Goal: Task Accomplishment & Management: Use online tool/utility

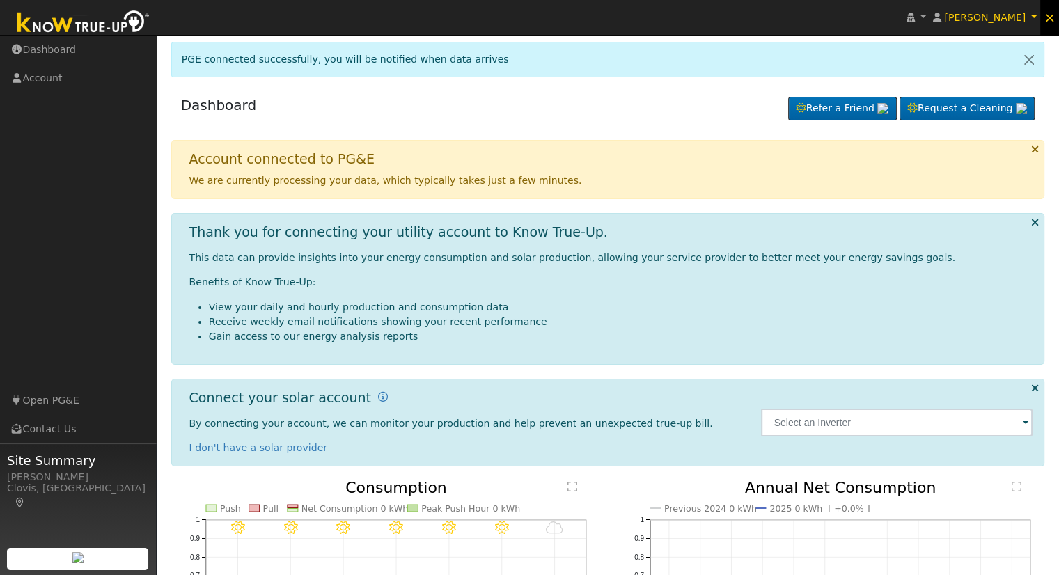
click at [1047, 15] on span "×" at bounding box center [1049, 17] width 12 height 17
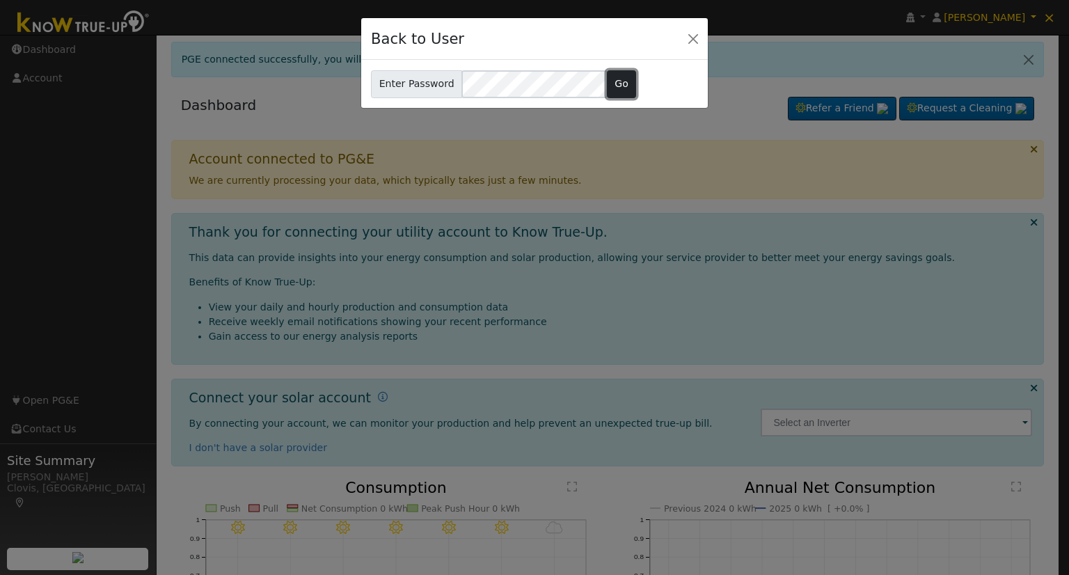
click at [607, 84] on button "Go" at bounding box center [622, 84] width 30 height 28
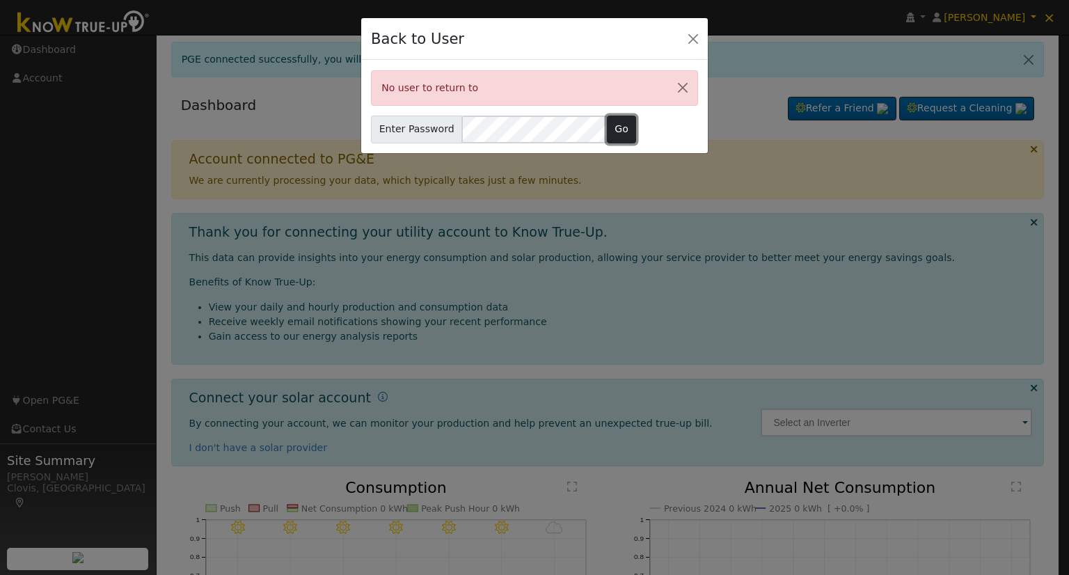
click at [613, 125] on button "Go" at bounding box center [622, 130] width 30 height 28
click at [693, 40] on button "Close" at bounding box center [693, 38] width 19 height 19
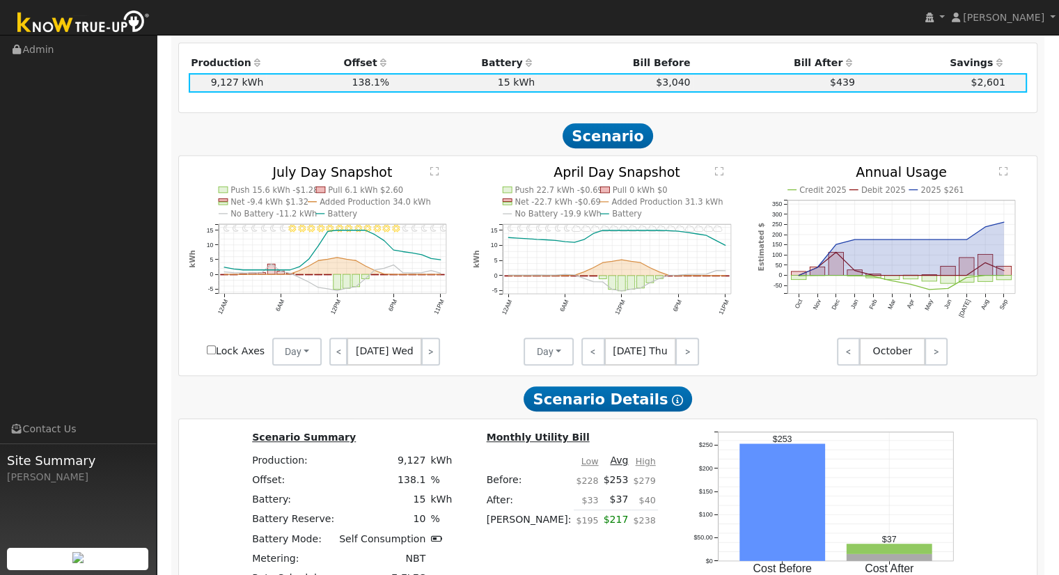
scroll to position [631, 0]
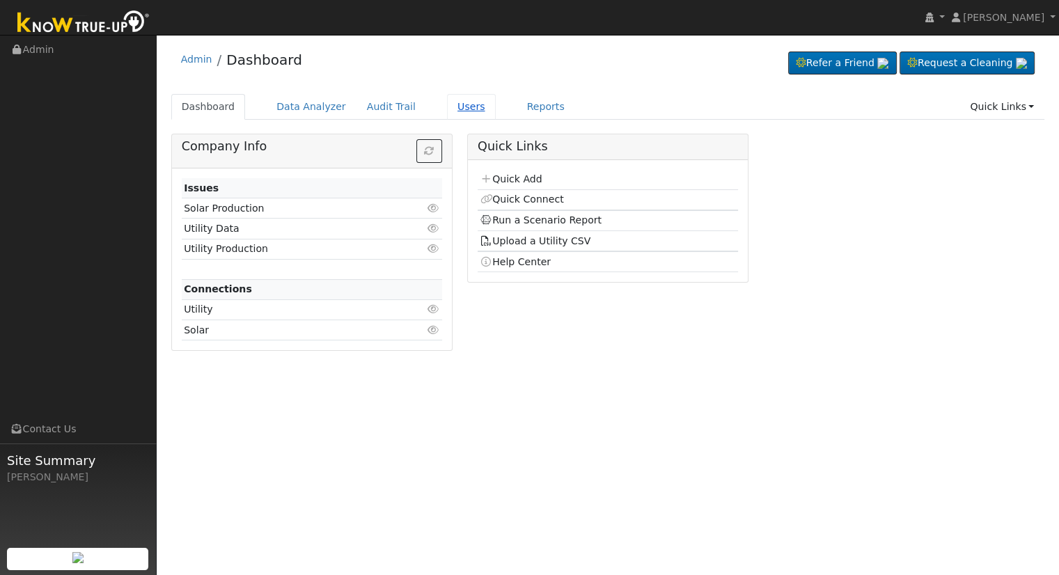
click at [447, 108] on link "Users" at bounding box center [471, 107] width 49 height 26
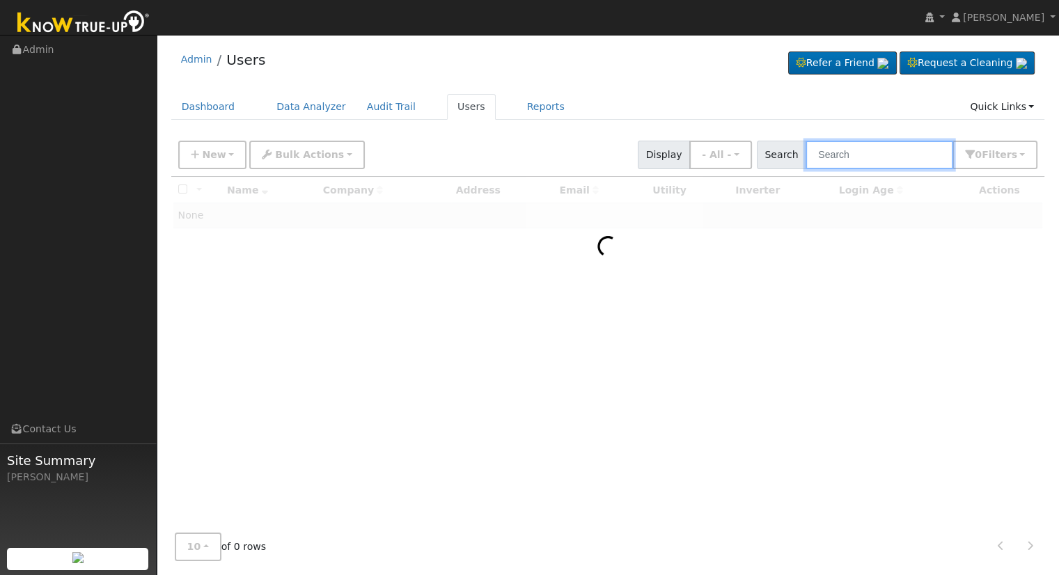
click at [871, 157] on input "text" at bounding box center [879, 155] width 148 height 29
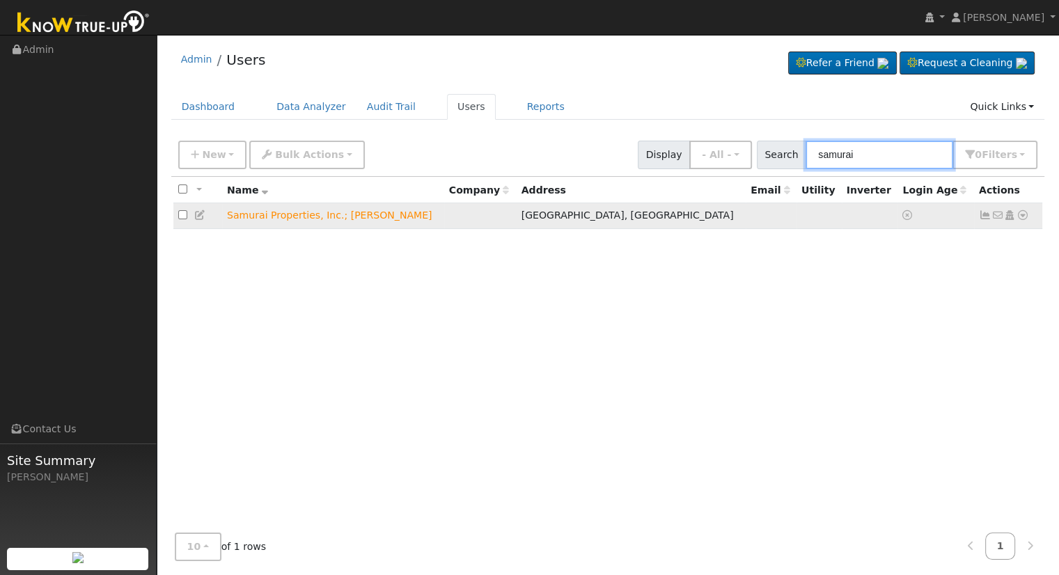
type input "samurai"
click at [194, 215] on icon at bounding box center [200, 215] width 13 height 10
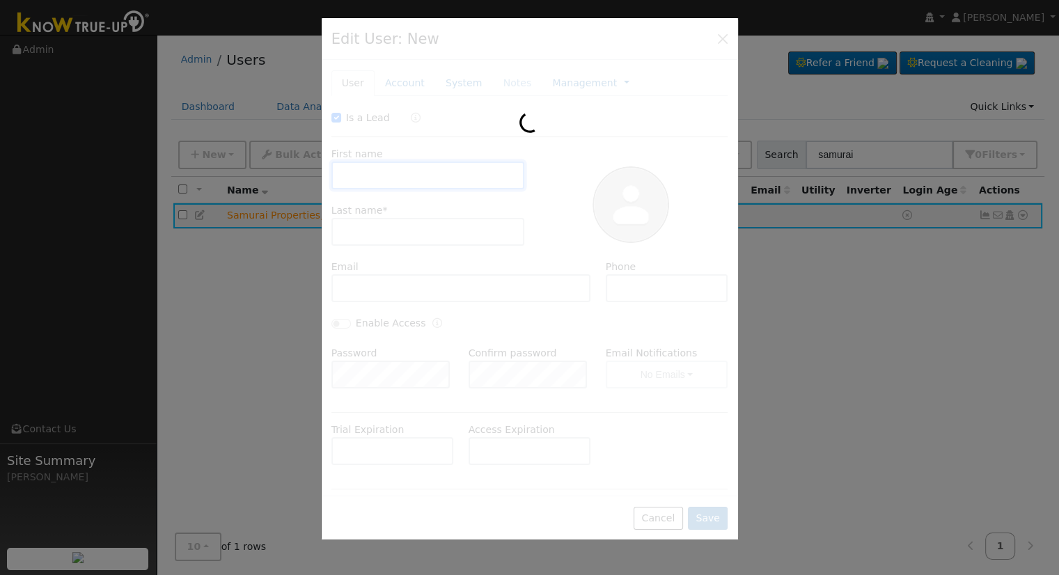
checkbox input "true"
type input "Samurai Properties, Inc.;"
type input "Masato Yasuda"
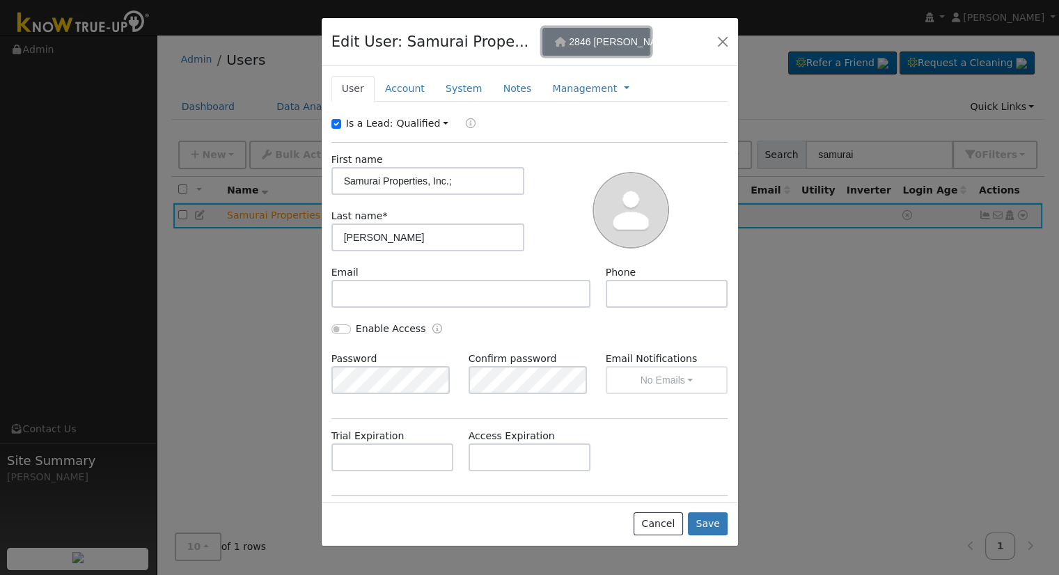
click at [599, 42] on span "2846 N. Vagedes" at bounding box center [621, 41] width 105 height 11
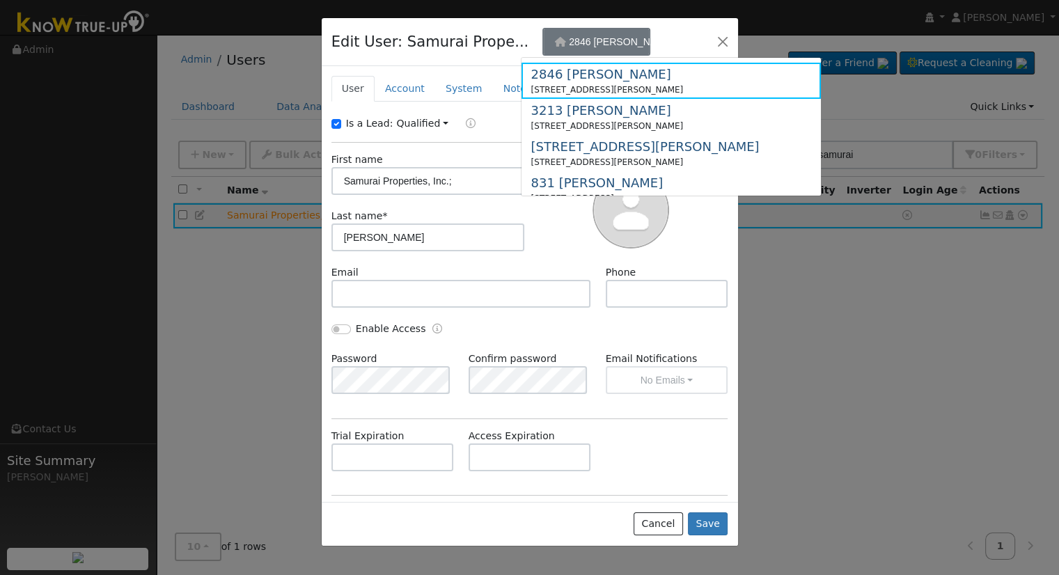
click at [454, 62] on div "Edit User: Samurai Prope... 2846 N. Vagedes 2846 N. Vagedes 2846 North Vagedes …" at bounding box center [530, 42] width 416 height 48
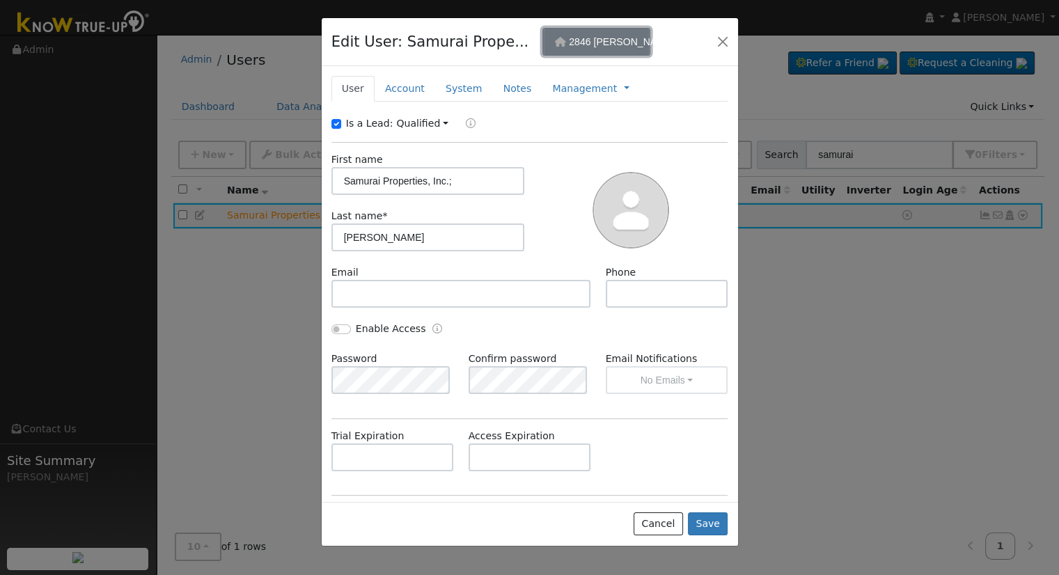
click at [624, 33] on button "2846 [PERSON_NAME]" at bounding box center [596, 42] width 108 height 28
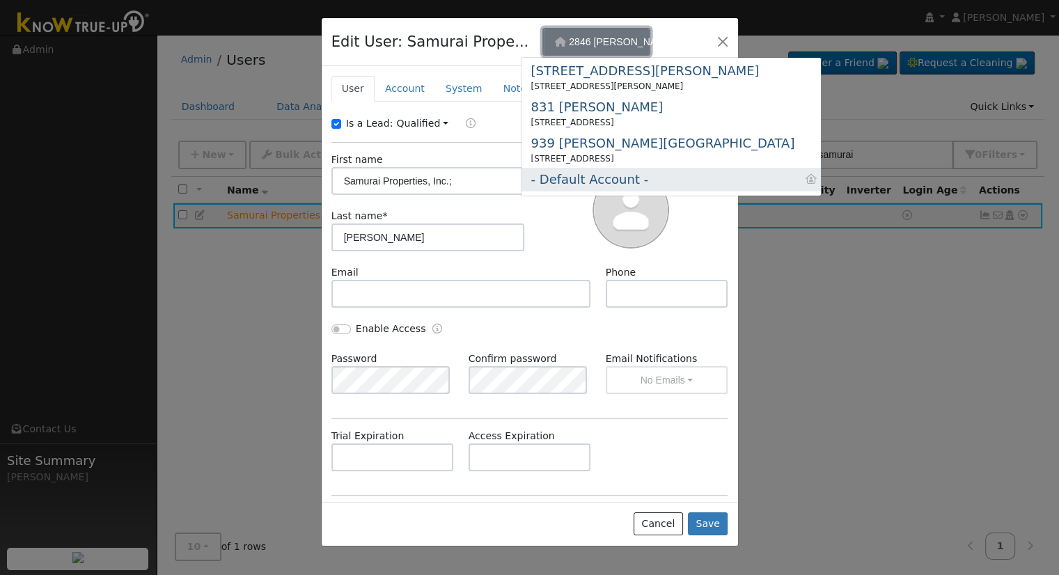
scroll to position [2, 0]
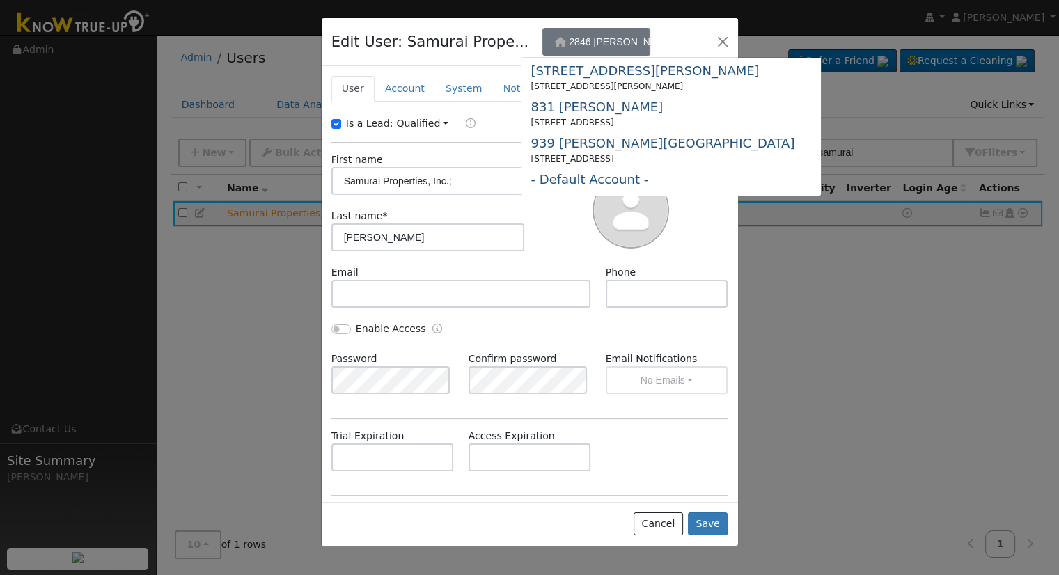
click at [377, 55] on div "Edit User: Samurai Prope... 2846 N. Vagedes 2846 N. Vagedes 2846 North Vagedes …" at bounding box center [530, 42] width 416 height 48
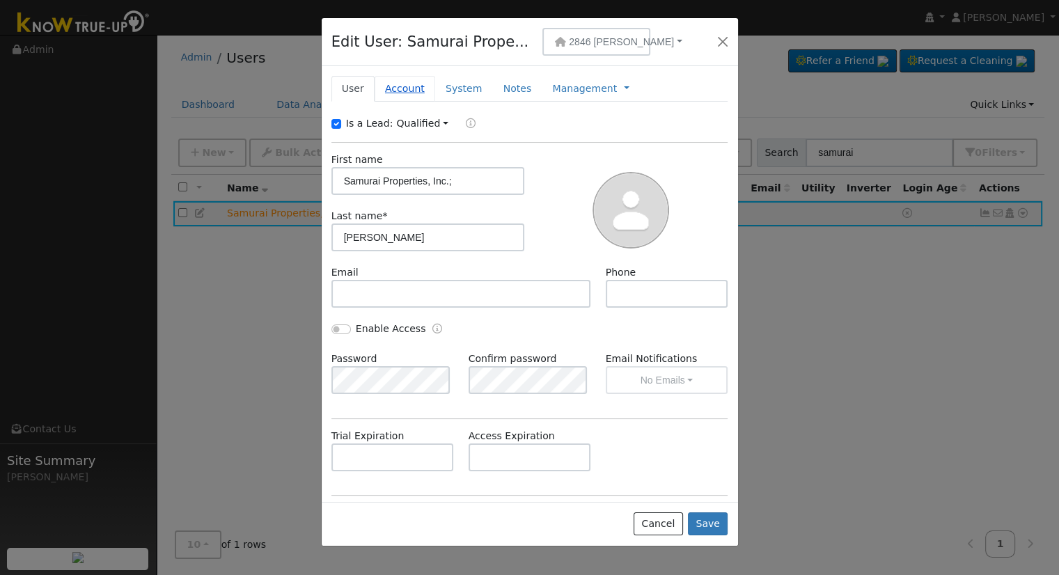
click at [404, 85] on link "Account" at bounding box center [404, 89] width 61 height 26
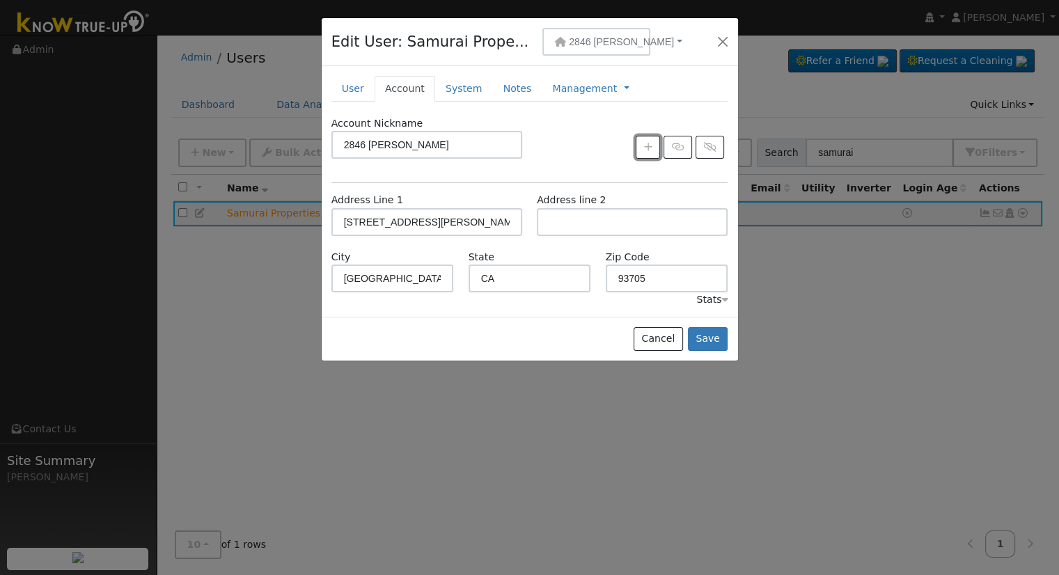
click at [642, 145] on button "button" at bounding box center [647, 148] width 24 height 24
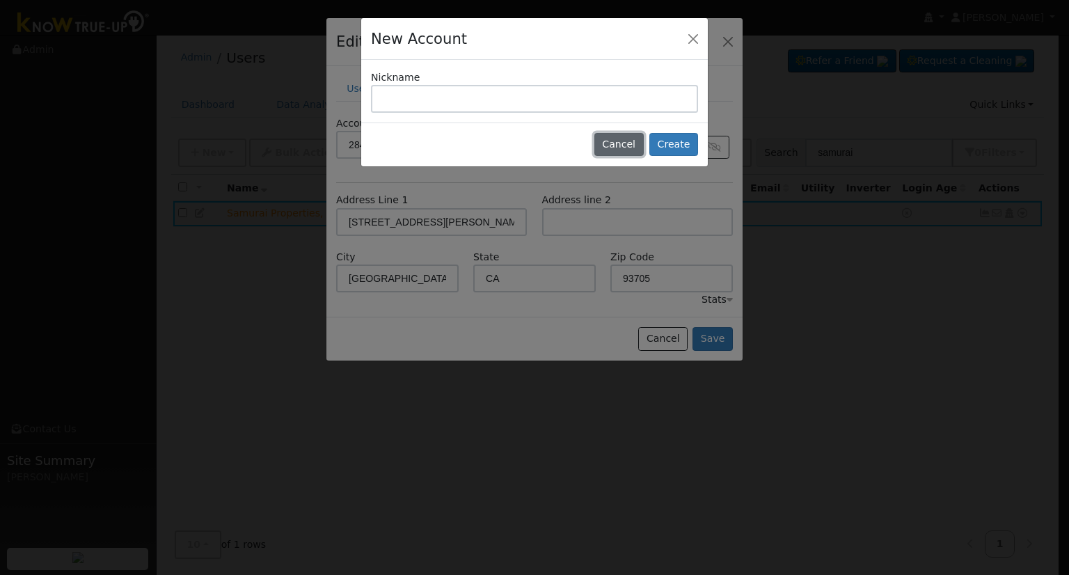
click at [628, 142] on button "Cancel" at bounding box center [618, 145] width 49 height 24
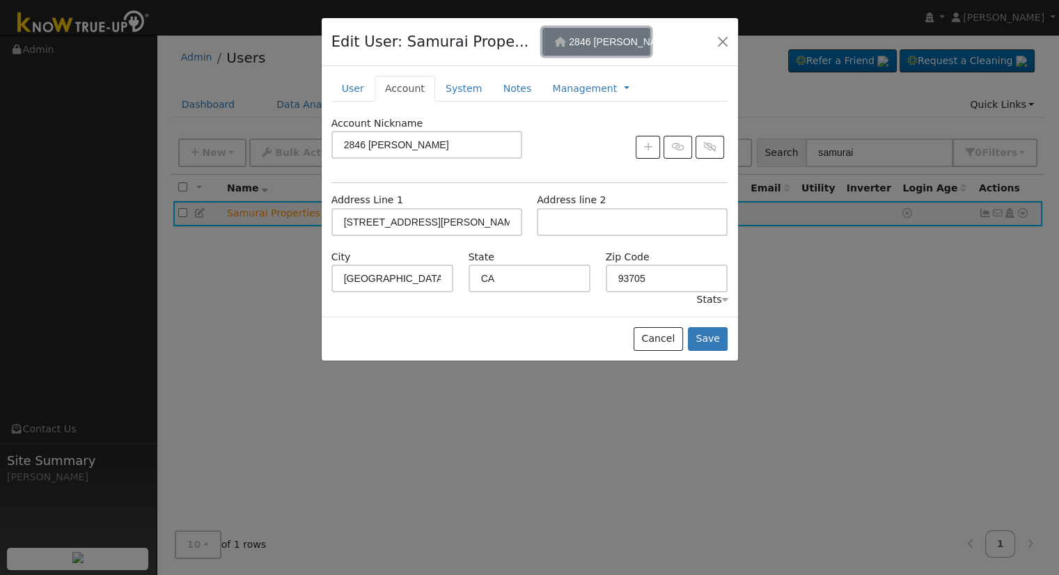
click at [598, 37] on span "2846 [PERSON_NAME]" at bounding box center [621, 41] width 105 height 11
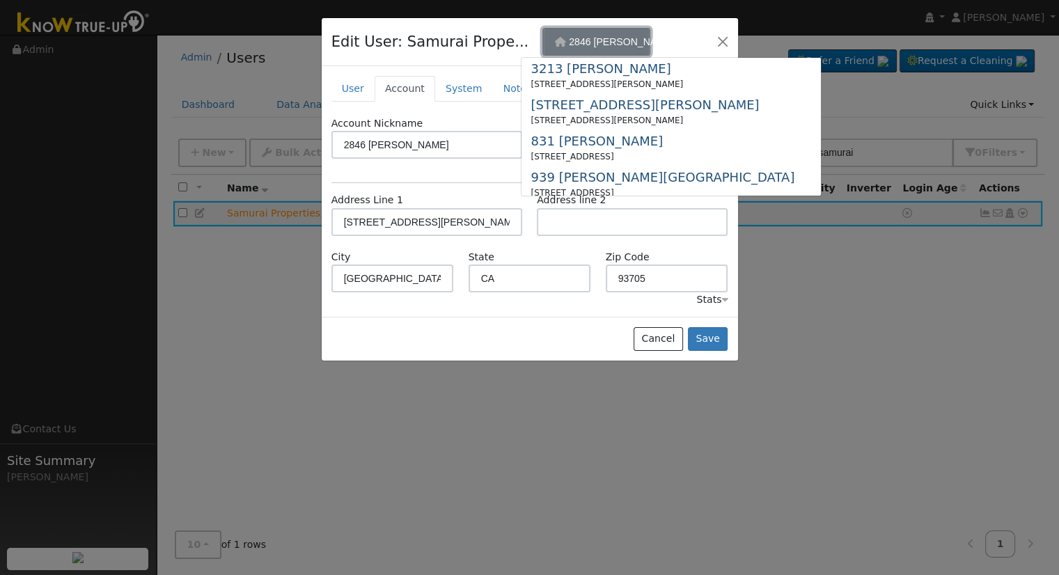
scroll to position [0, 0]
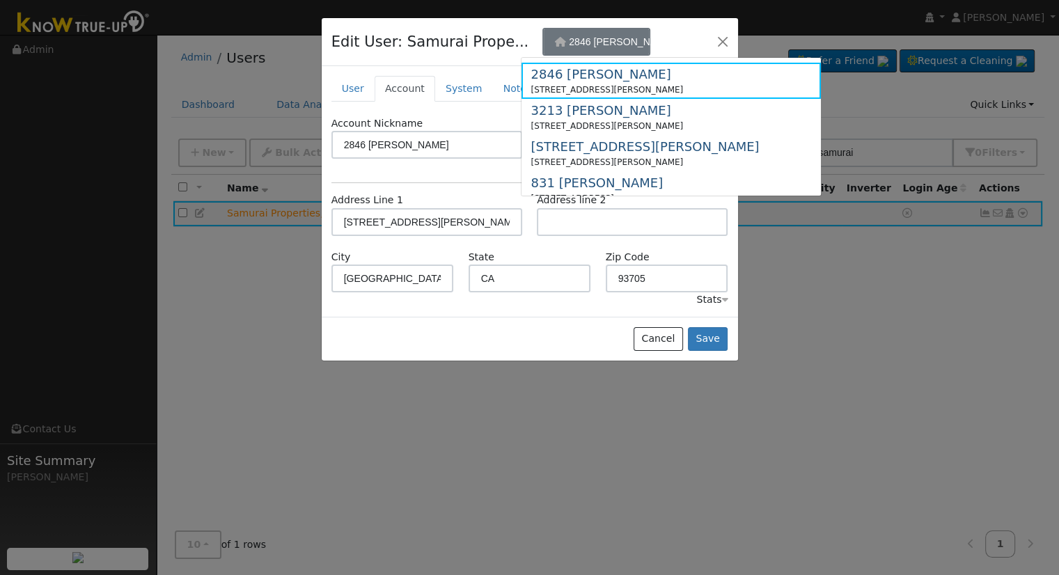
click at [448, 169] on div "Account Nickname 2846 N. Vagedes" at bounding box center [529, 144] width 411 height 56
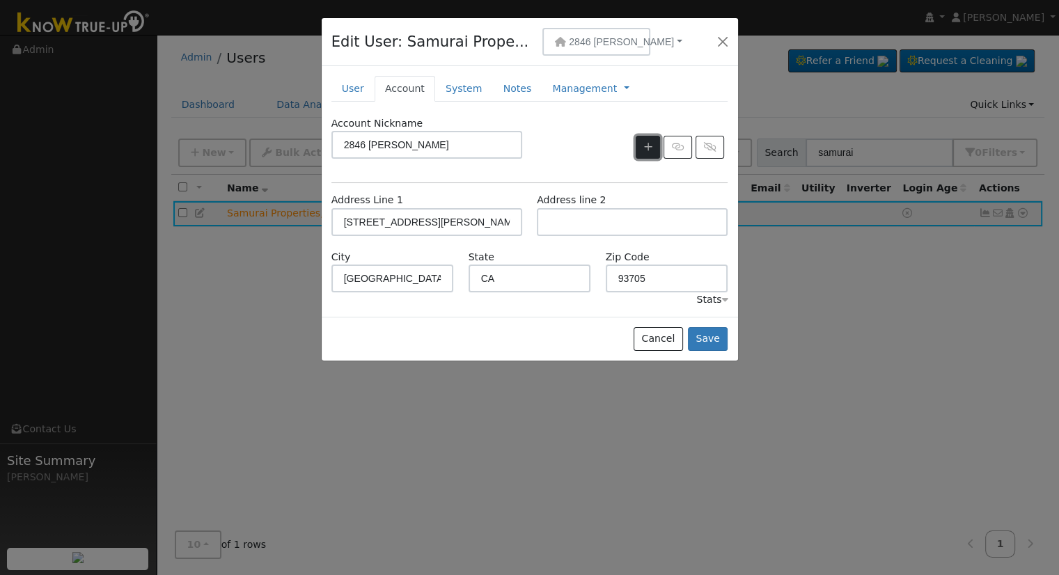
click at [645, 147] on icon "button" at bounding box center [648, 147] width 8 height 10
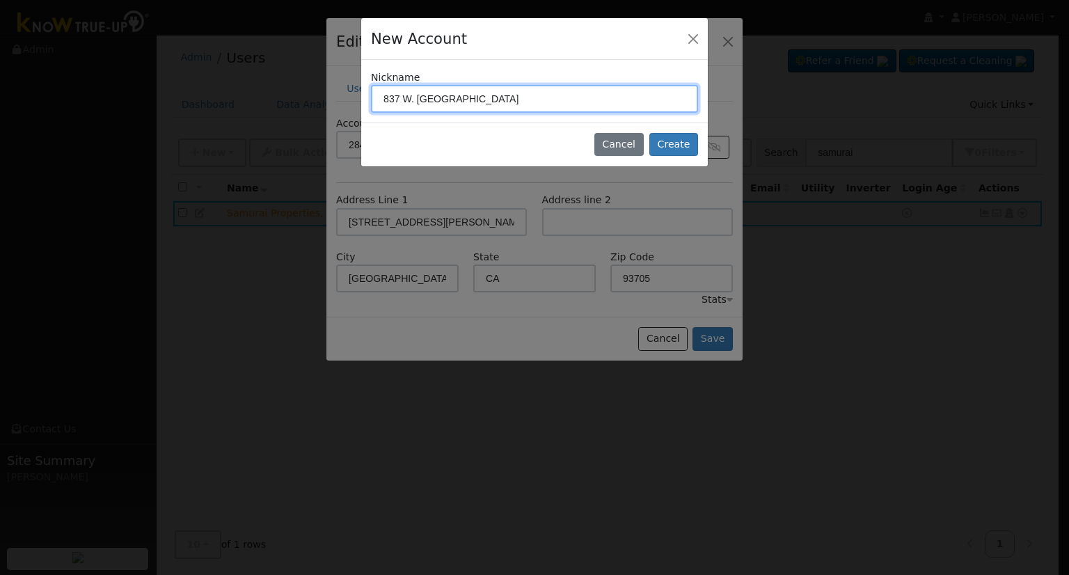
type input "837 W. [GEOGRAPHIC_DATA]"
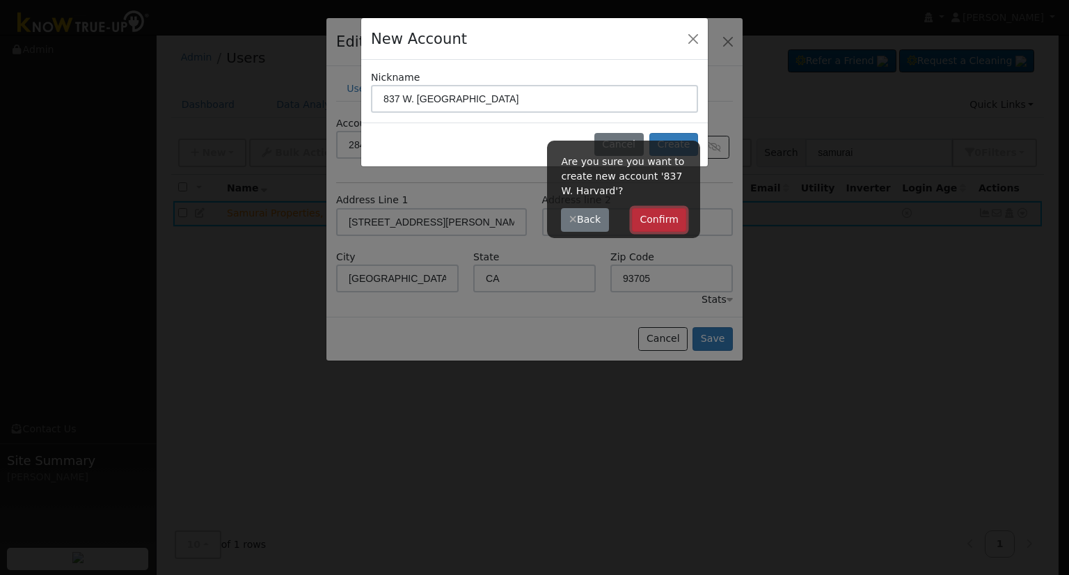
click at [648, 214] on button "Confirm" at bounding box center [659, 220] width 55 height 24
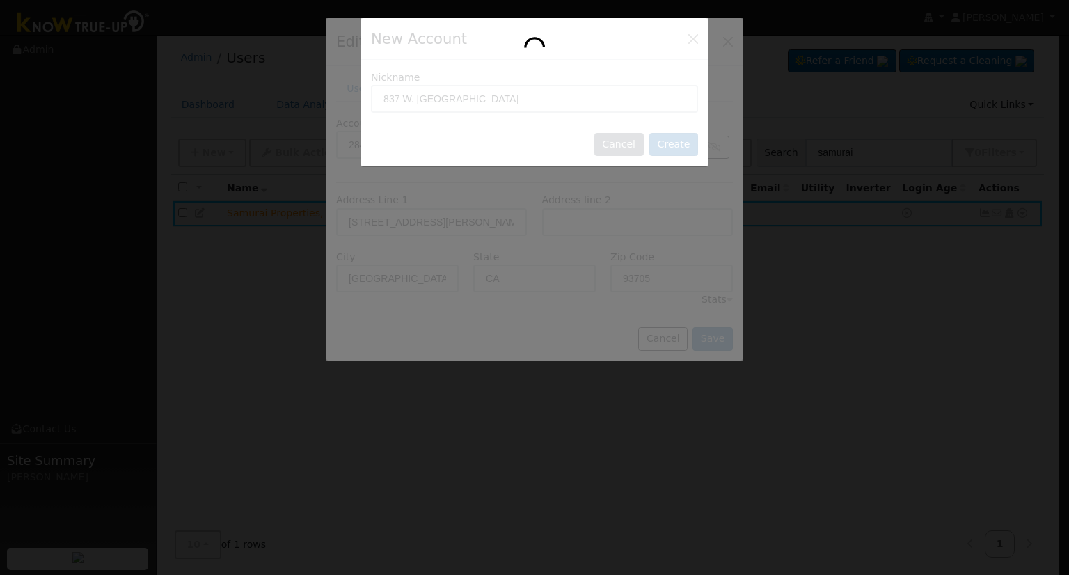
type input "837 W. [GEOGRAPHIC_DATA]"
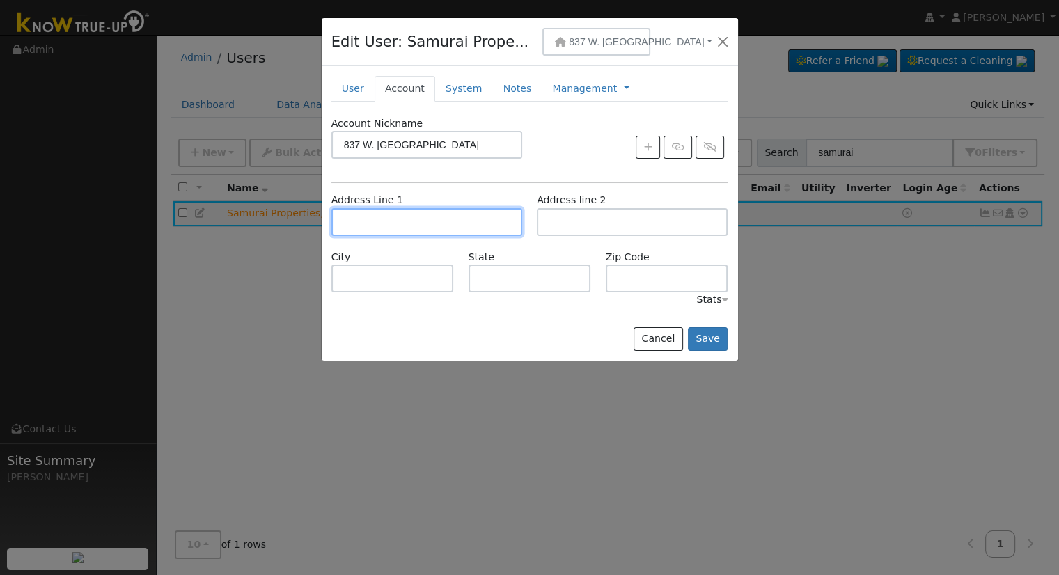
click at [411, 225] on input "text" at bounding box center [426, 222] width 191 height 28
type input "[STREET_ADDRESS]"
type input "Fresno"
type input "CA"
type input "93705"
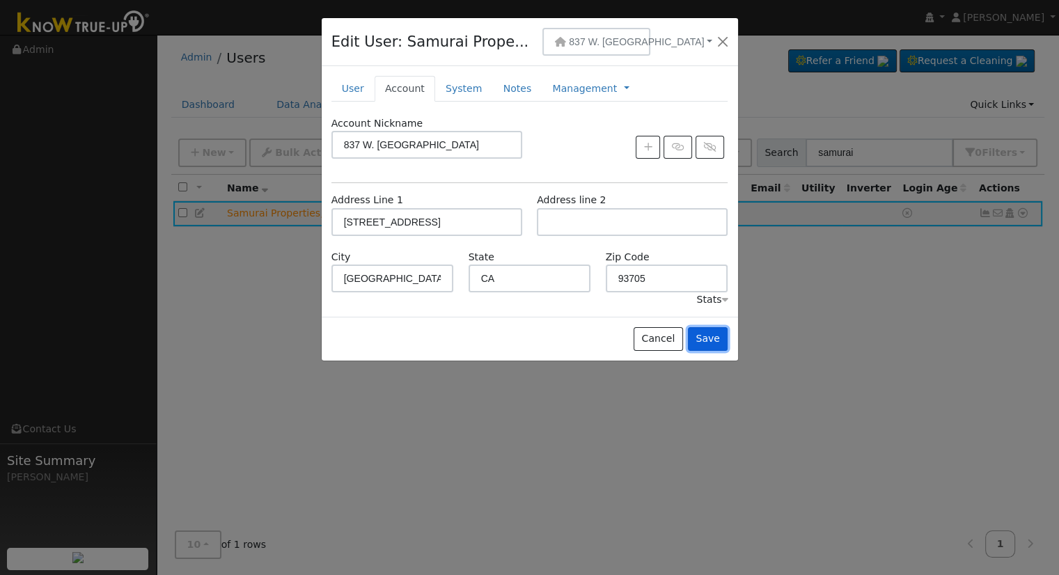
click at [711, 335] on button "Save" at bounding box center [708, 339] width 40 height 24
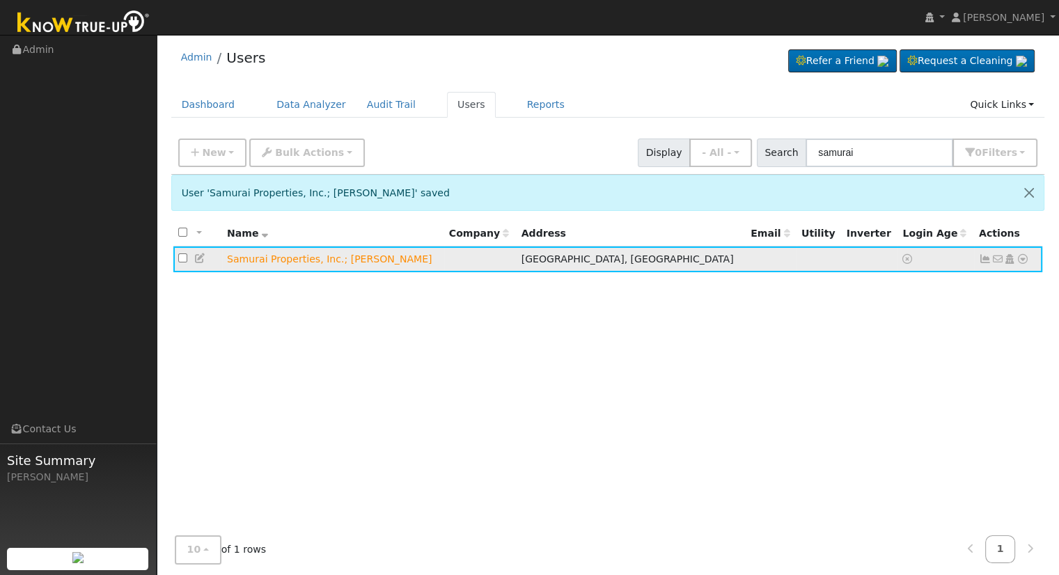
click at [1023, 258] on icon at bounding box center [1022, 259] width 13 height 10
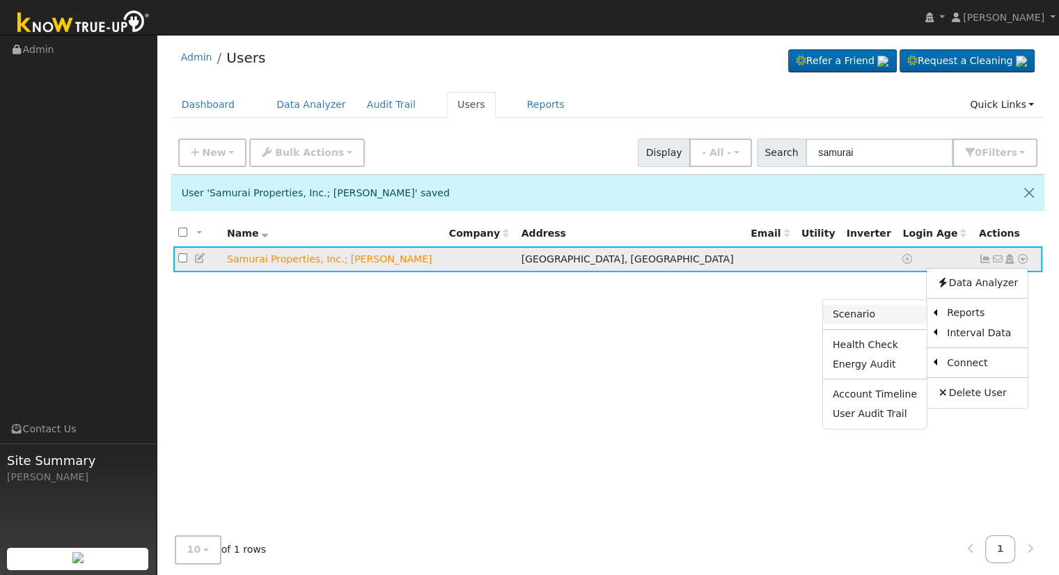
click at [874, 319] on link "Scenario" at bounding box center [875, 314] width 104 height 19
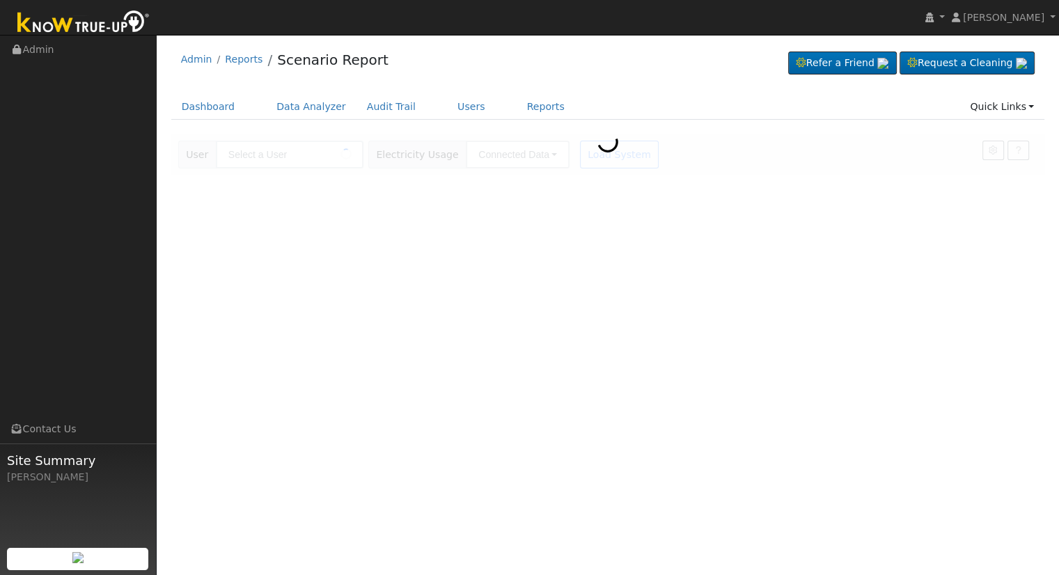
type input "Samurai Properties, Inc.; [PERSON_NAME]"
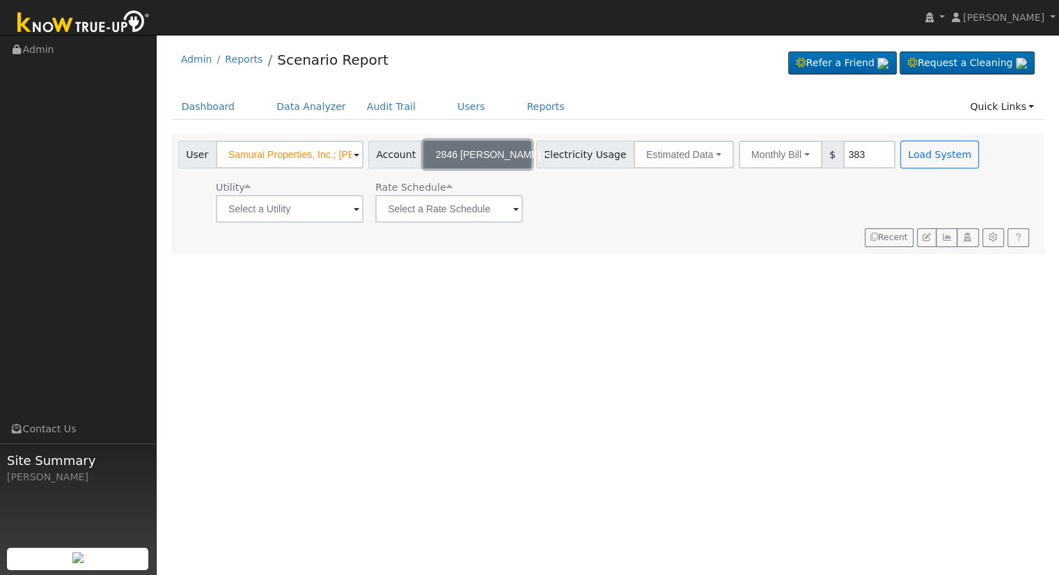
click at [476, 154] on span "2846 [PERSON_NAME]" at bounding box center [488, 154] width 105 height 11
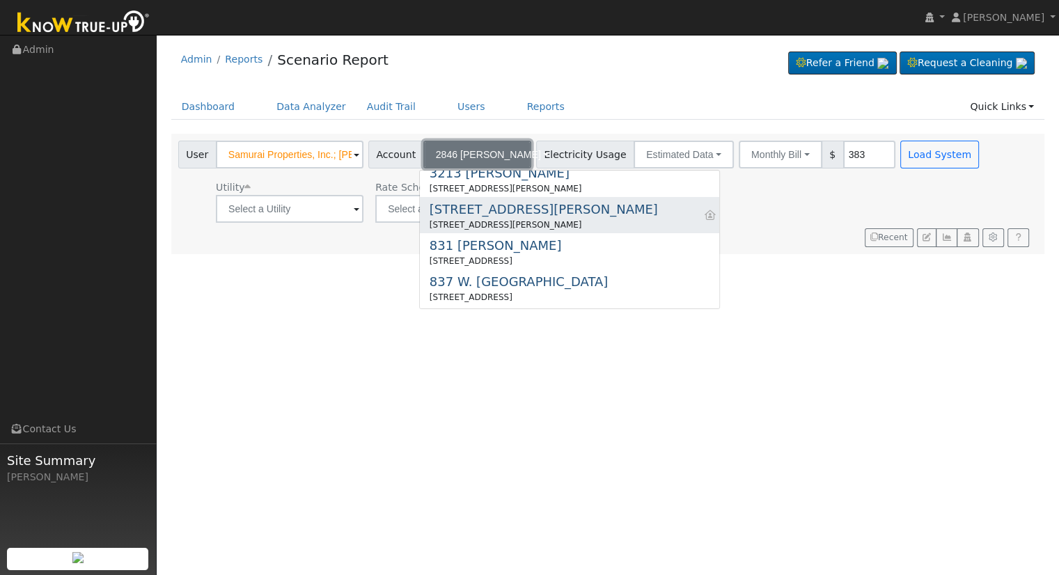
scroll to position [112, 0]
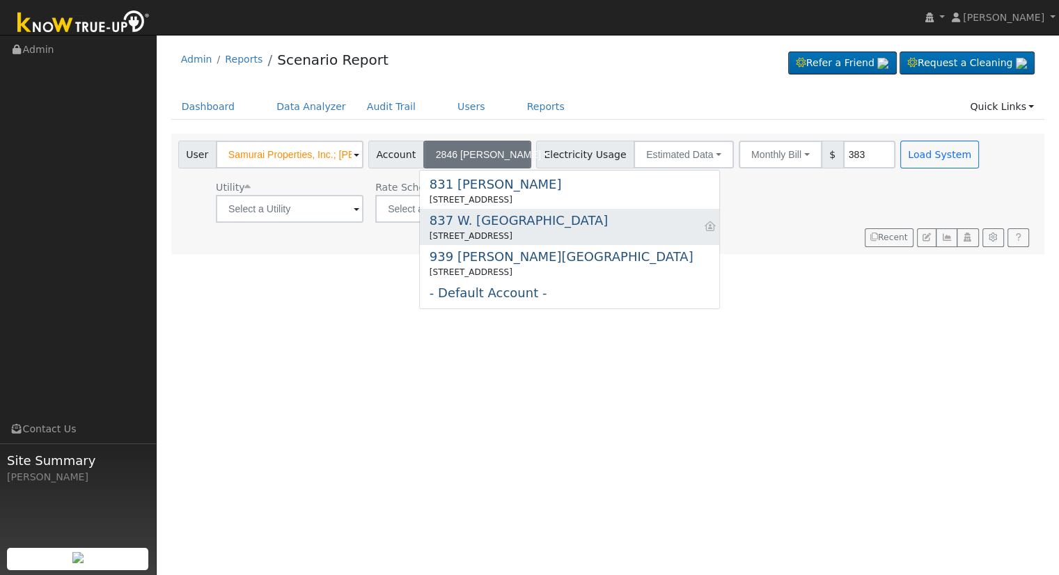
click at [477, 221] on div "837 W. [GEOGRAPHIC_DATA]" at bounding box center [518, 220] width 178 height 19
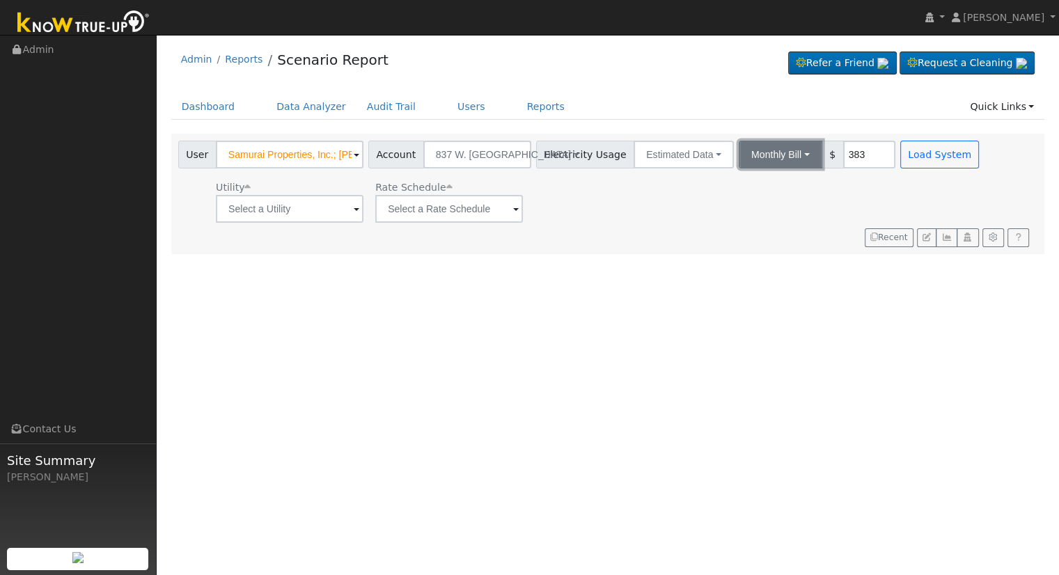
click at [780, 152] on button "Monthly Bill" at bounding box center [781, 155] width 84 height 28
click at [757, 182] on link "Annual Consumption" at bounding box center [762, 184] width 122 height 19
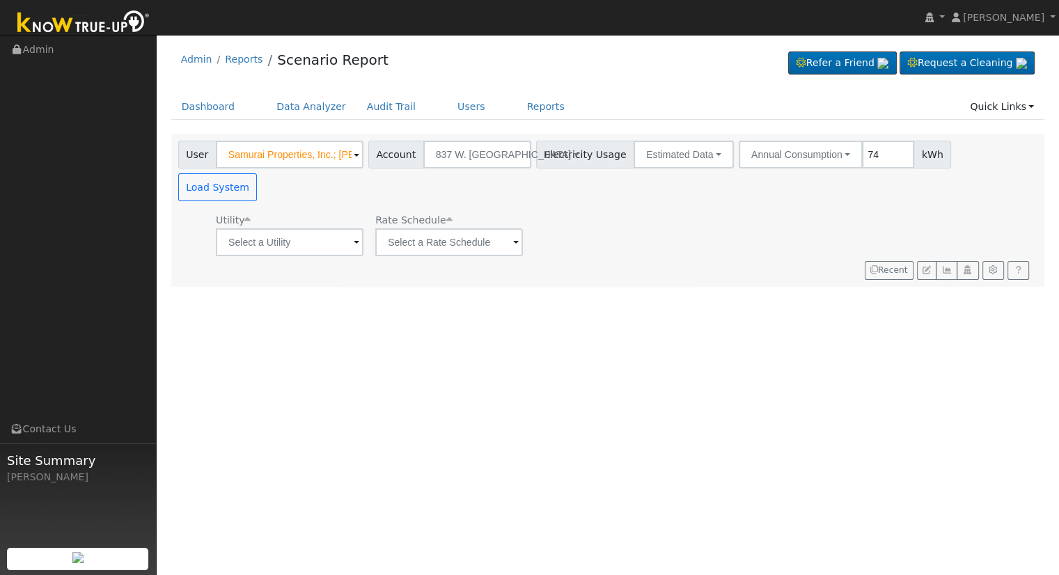
type input "7"
type input "8403"
click at [315, 213] on div "Utility" at bounding box center [290, 220] width 148 height 15
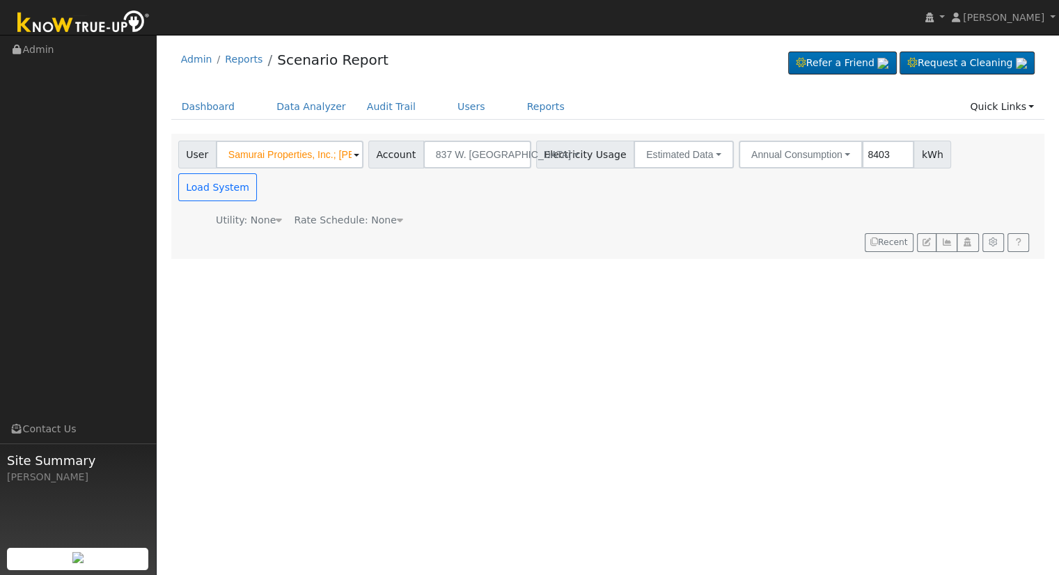
click at [256, 213] on div "Utility: None" at bounding box center [249, 220] width 66 height 15
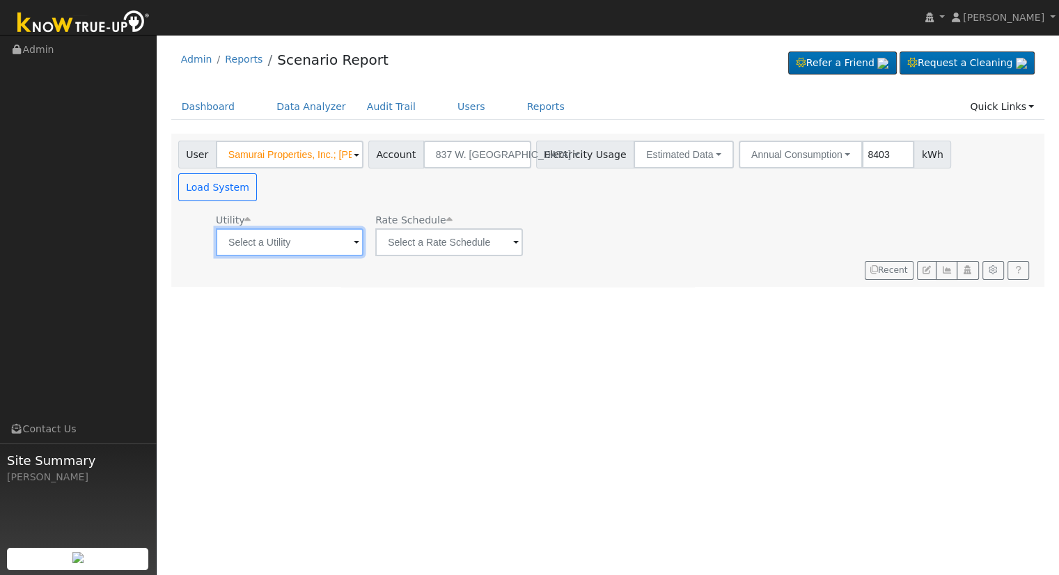
click at [290, 228] on input "text" at bounding box center [290, 242] width 148 height 28
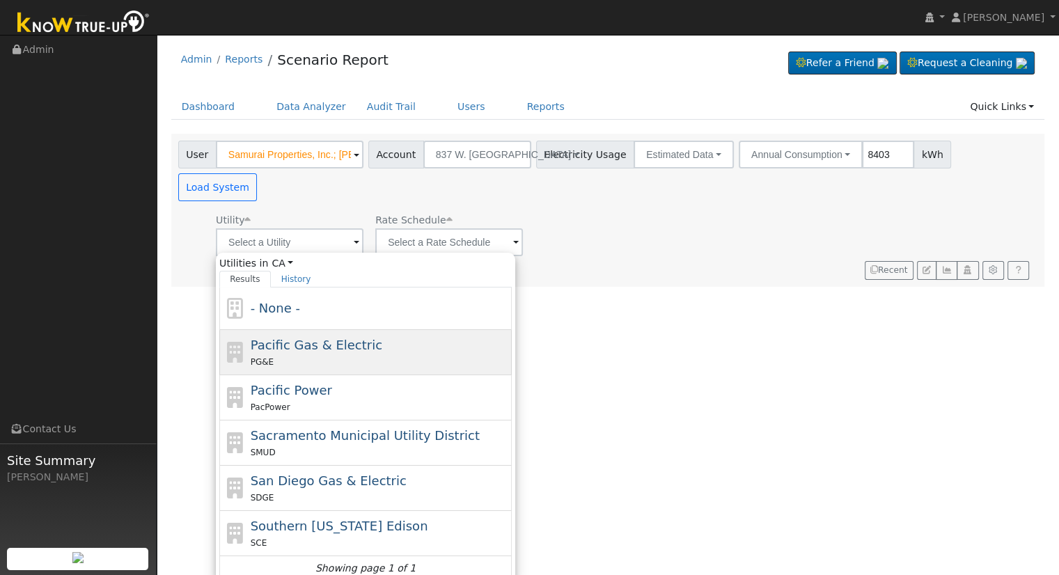
click at [313, 338] on span "Pacific Gas & Electric" at bounding box center [317, 345] width 132 height 15
type input "Pacific Gas & Electric"
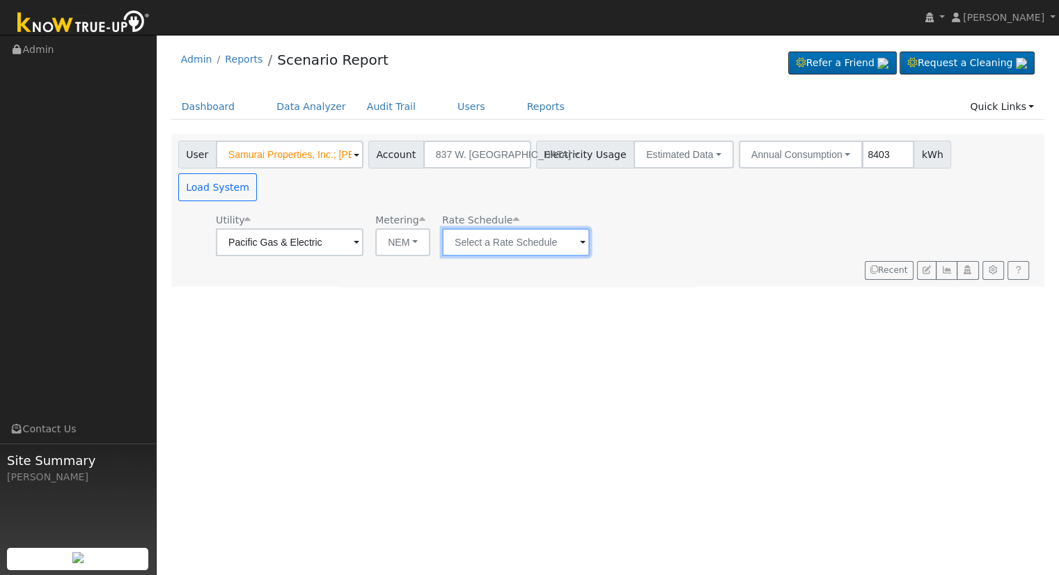
drag, startPoint x: 466, startPoint y: 198, endPoint x: 479, endPoint y: 210, distance: 17.2
click at [468, 228] on input "text" at bounding box center [516, 242] width 148 height 28
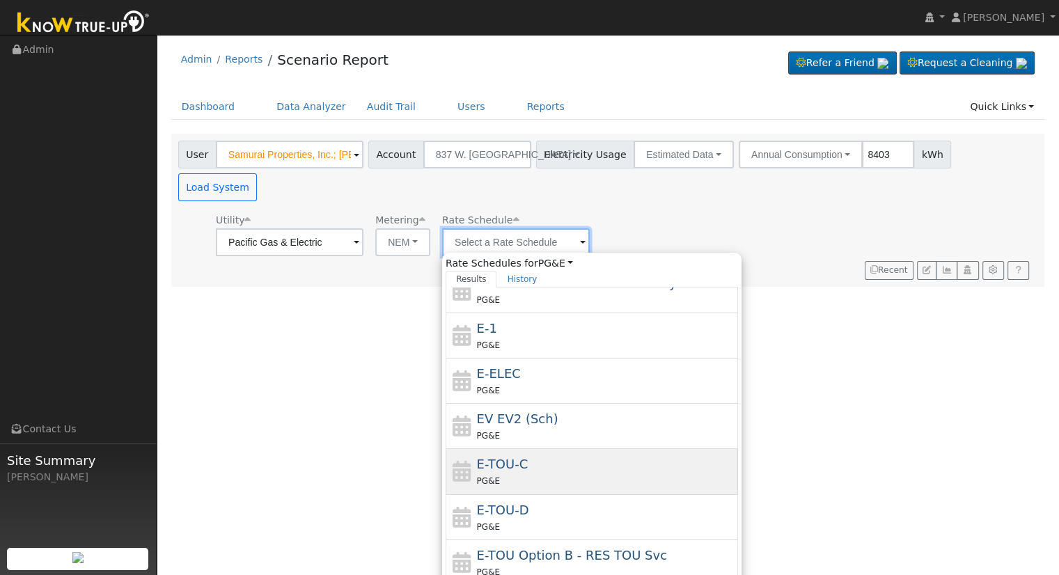
scroll to position [241, 0]
click at [551, 473] on div "PG&E" at bounding box center [606, 480] width 258 height 15
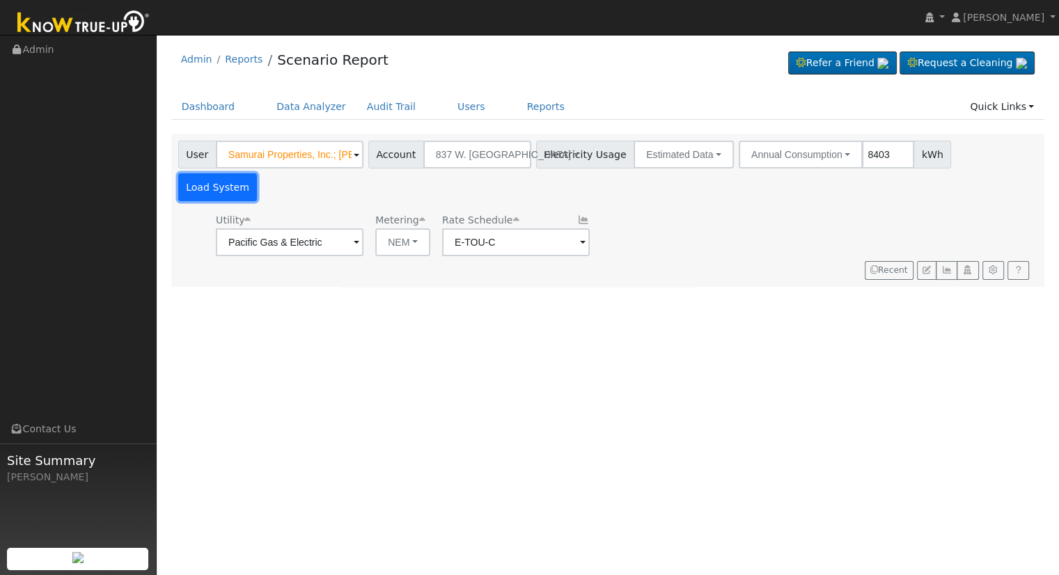
click at [258, 173] on button "Load System" at bounding box center [217, 187] width 79 height 28
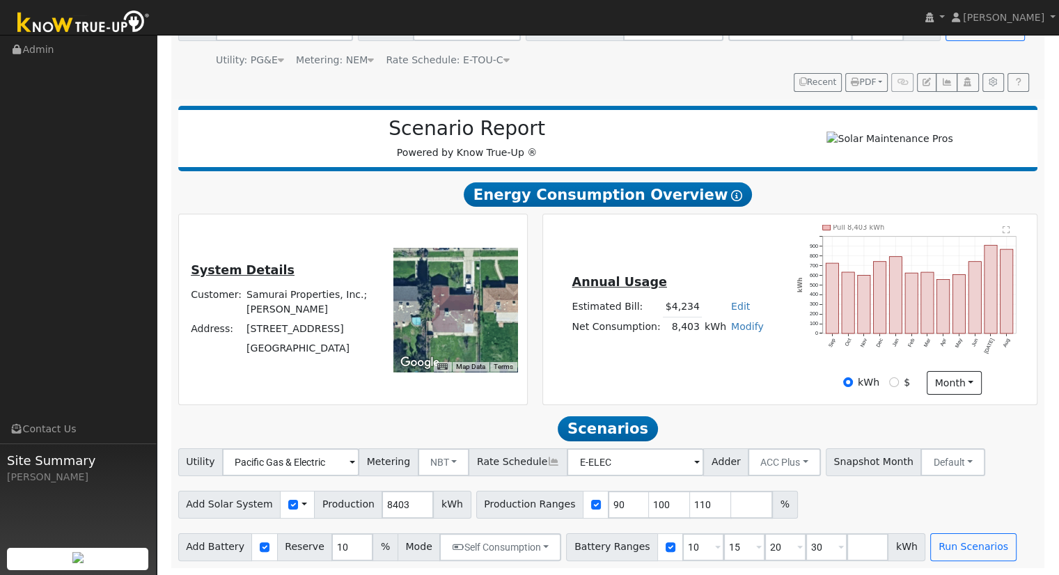
scroll to position [133, 0]
click at [459, 58] on span "Rate Schedule: E-TOU-C" at bounding box center [447, 59] width 123 height 11
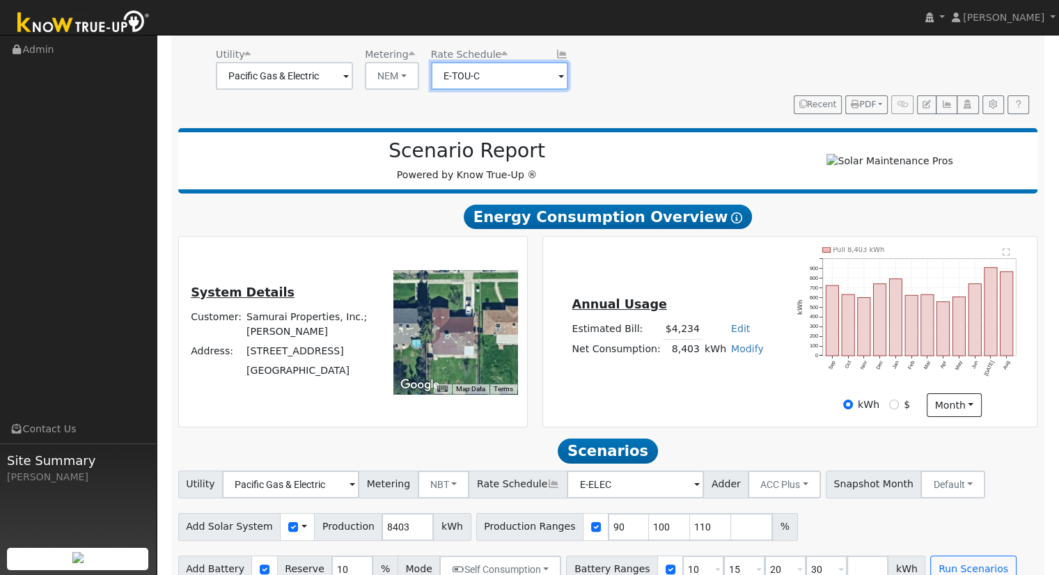
click at [552, 87] on input "E-TOU-C" at bounding box center [499, 76] width 137 height 28
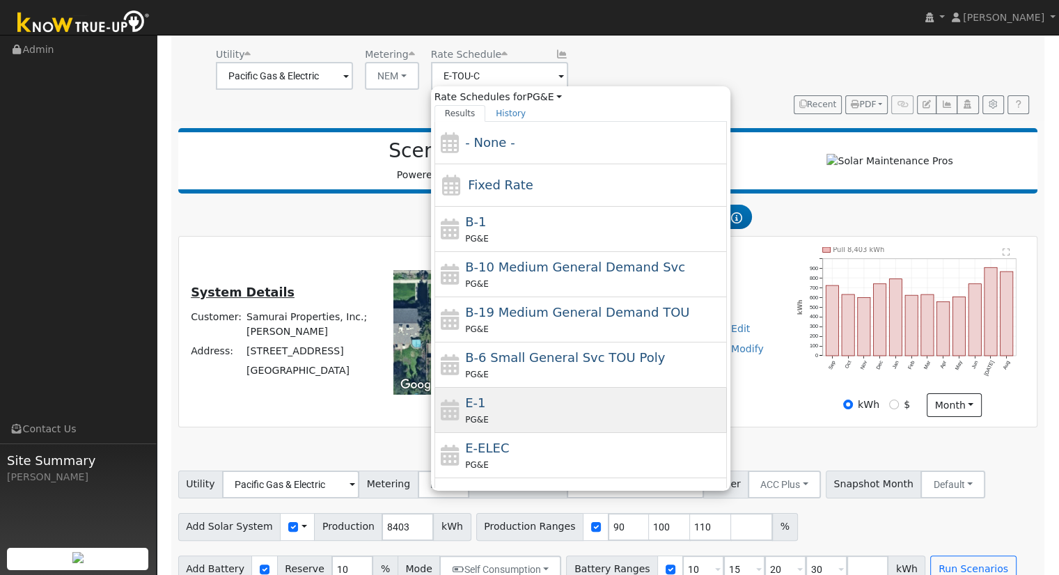
click at [509, 407] on div "E-1 PG&E" at bounding box center [594, 409] width 258 height 33
type input "E-1"
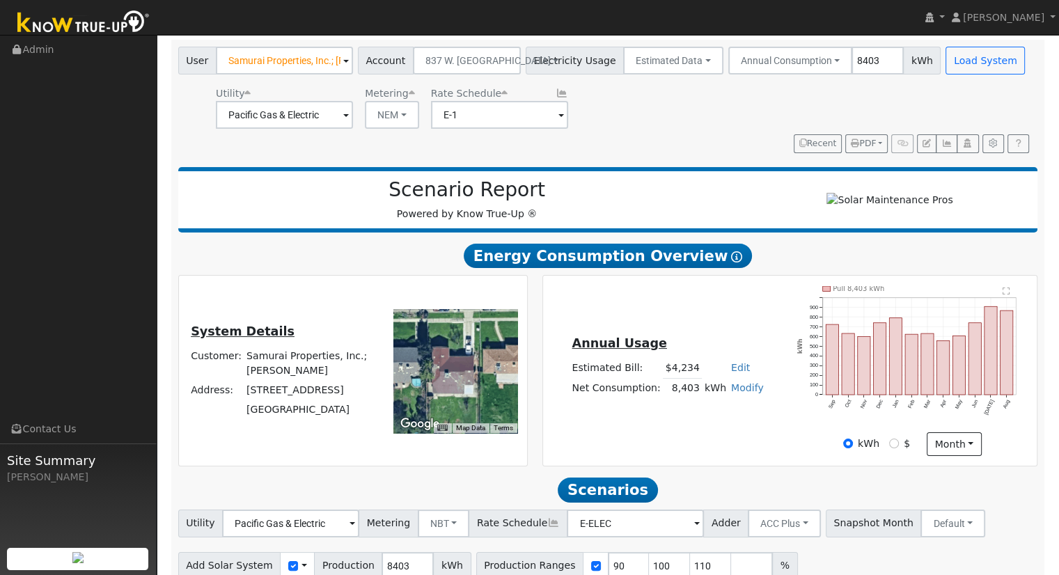
scroll to position [0, 0]
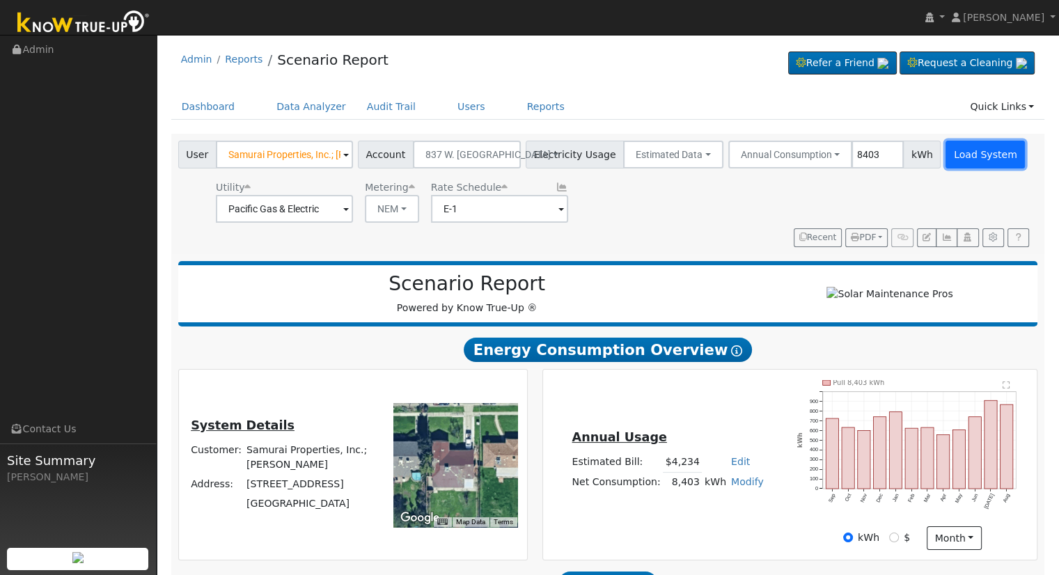
click at [951, 154] on button "Load System" at bounding box center [984, 155] width 79 height 28
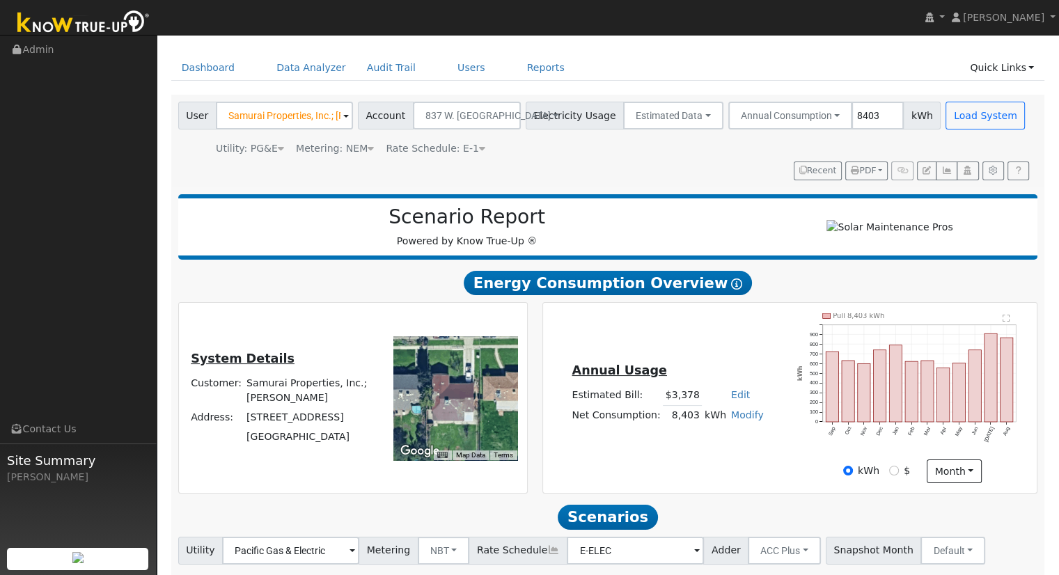
scroll to position [70, 0]
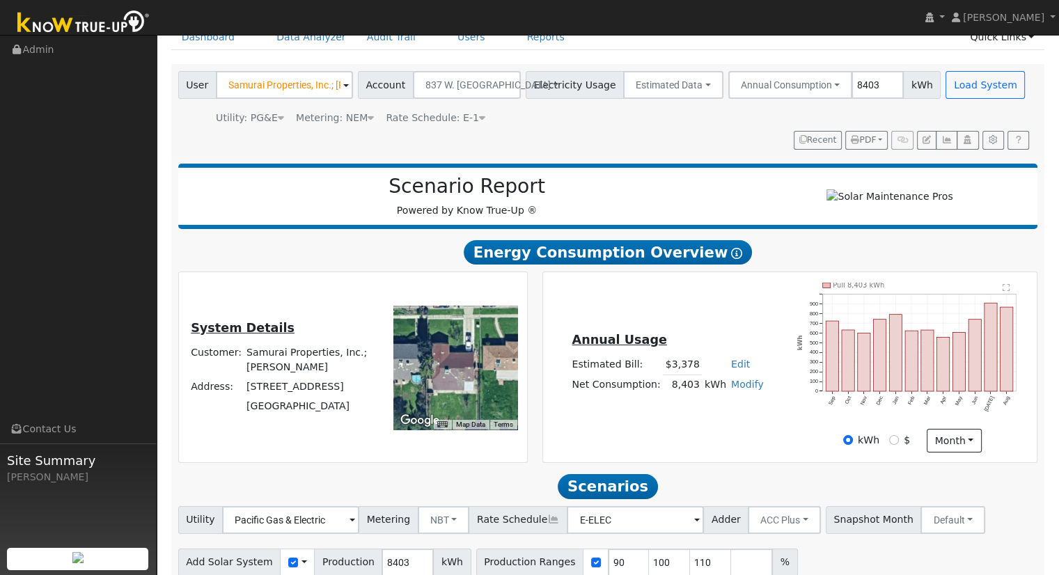
click at [732, 368] on link "Edit" at bounding box center [740, 363] width 19 height 11
type input "3528"
click at [689, 439] on div "Annual Usage Estimated Bill: $3,528 Edit Estimated Bill $ 3528 Annual Net Consu…" at bounding box center [789, 368] width 489 height 170
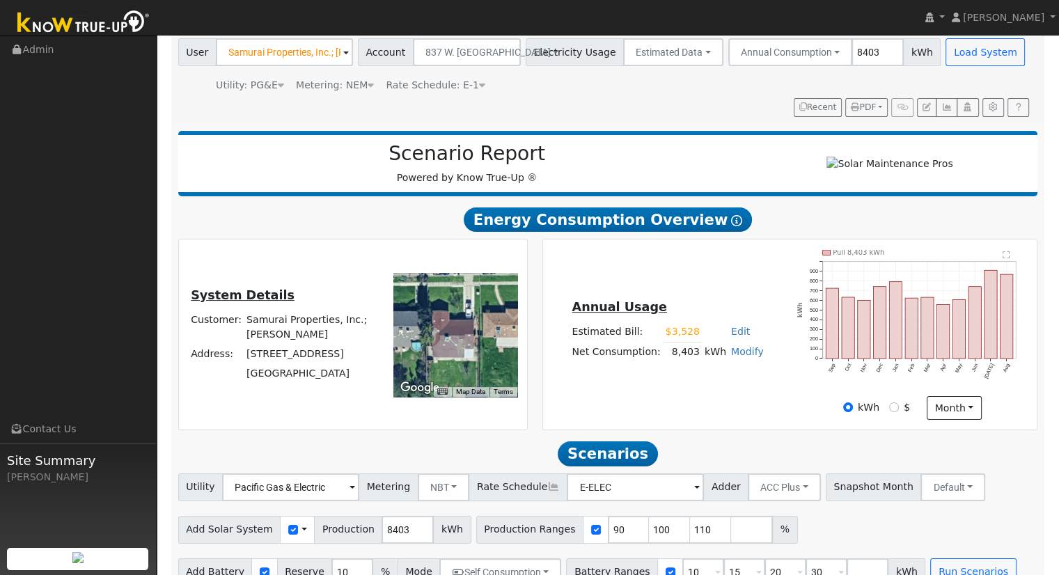
scroll to position [133, 0]
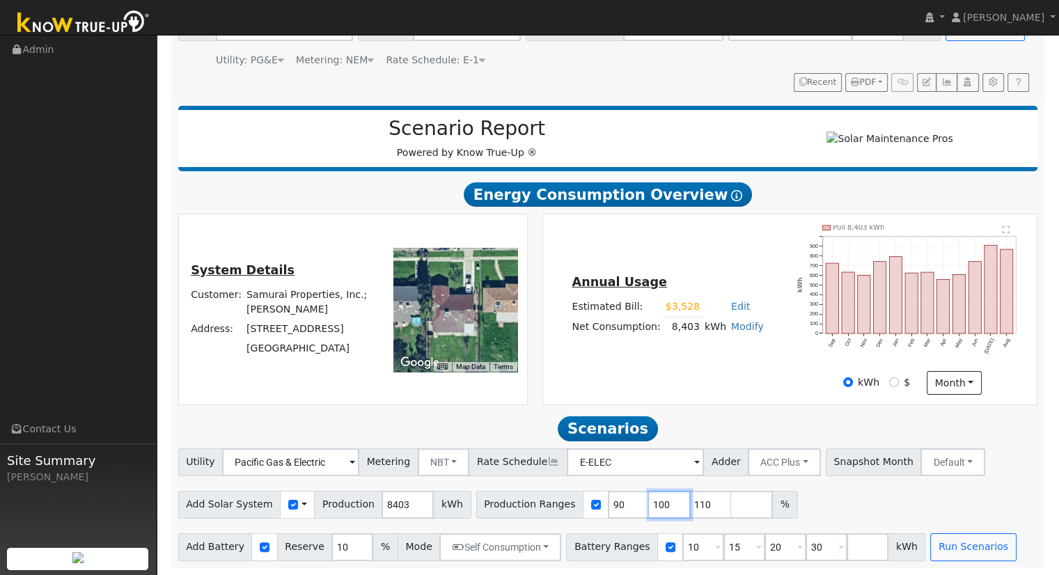
click at [649, 499] on input "100" at bounding box center [670, 505] width 42 height 28
type input "0"
type input "90"
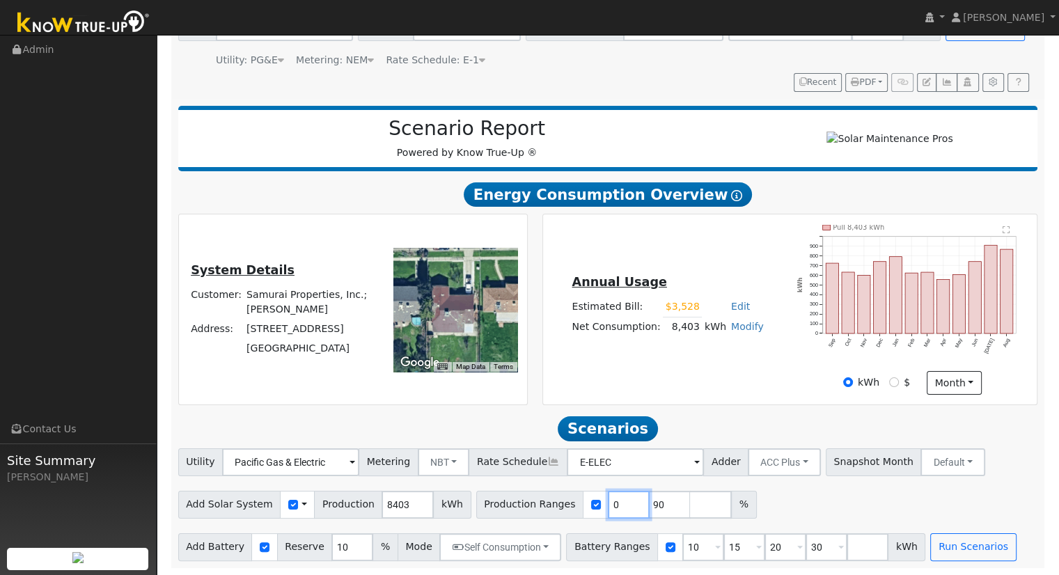
type input "110"
type input "110.531952873"
click at [805, 541] on input "30" at bounding box center [826, 547] width 42 height 28
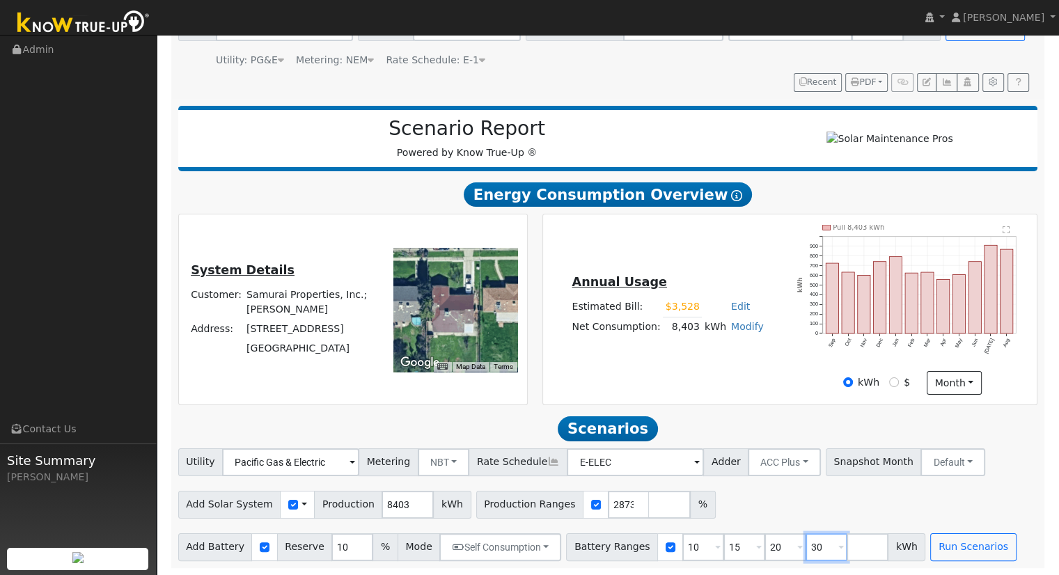
scroll to position [0, 0]
type input "3"
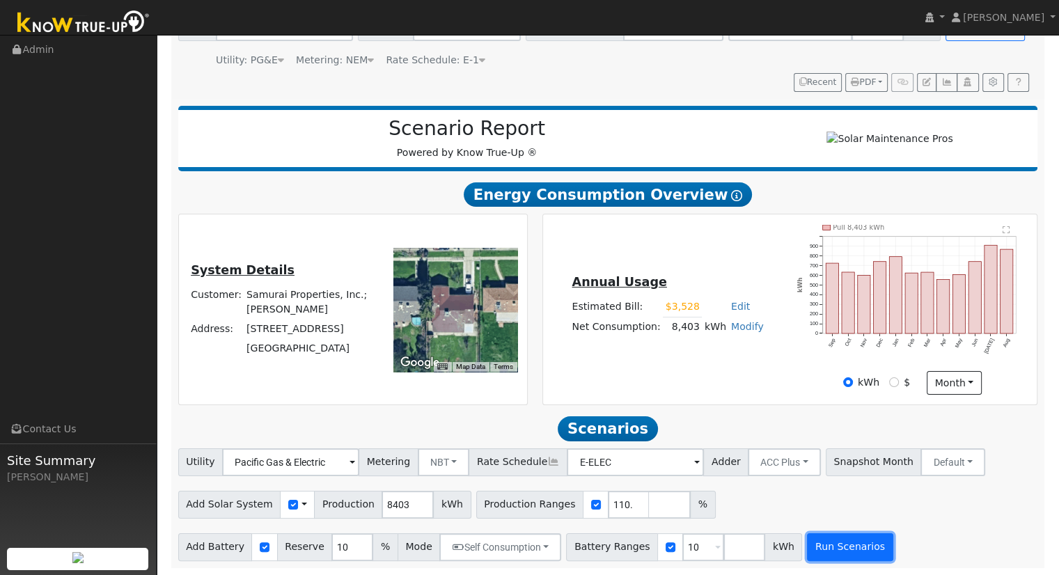
click at [821, 542] on button "Run Scenarios" at bounding box center [850, 547] width 86 height 28
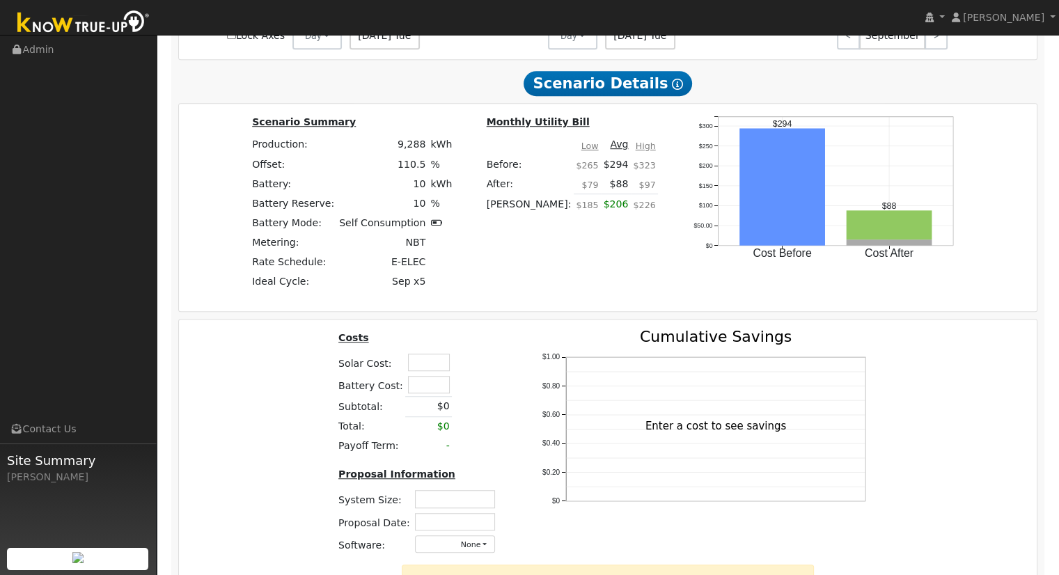
scroll to position [993, 0]
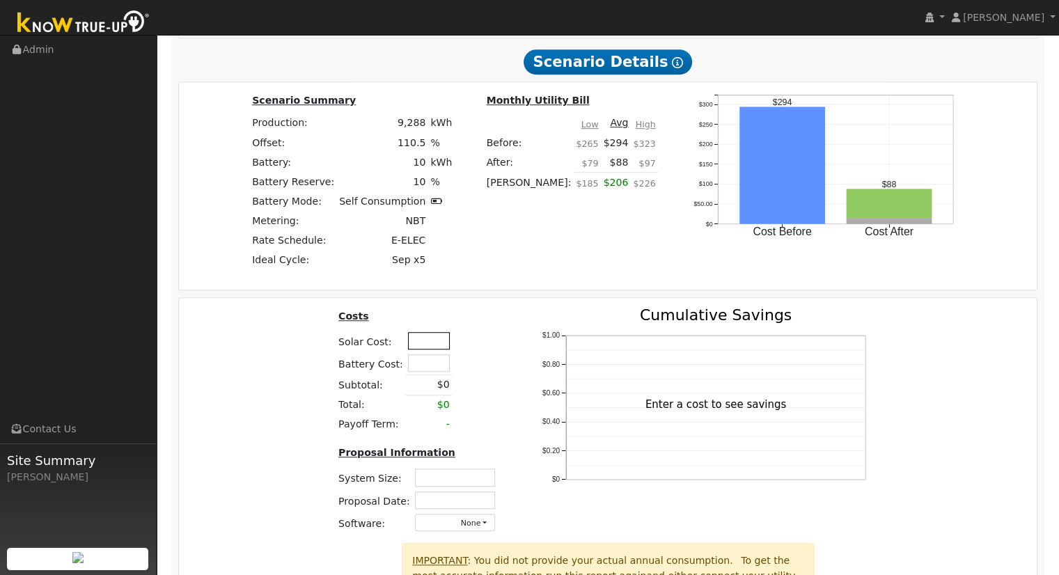
click at [432, 346] on input "text" at bounding box center [429, 340] width 42 height 17
type input "$27,578"
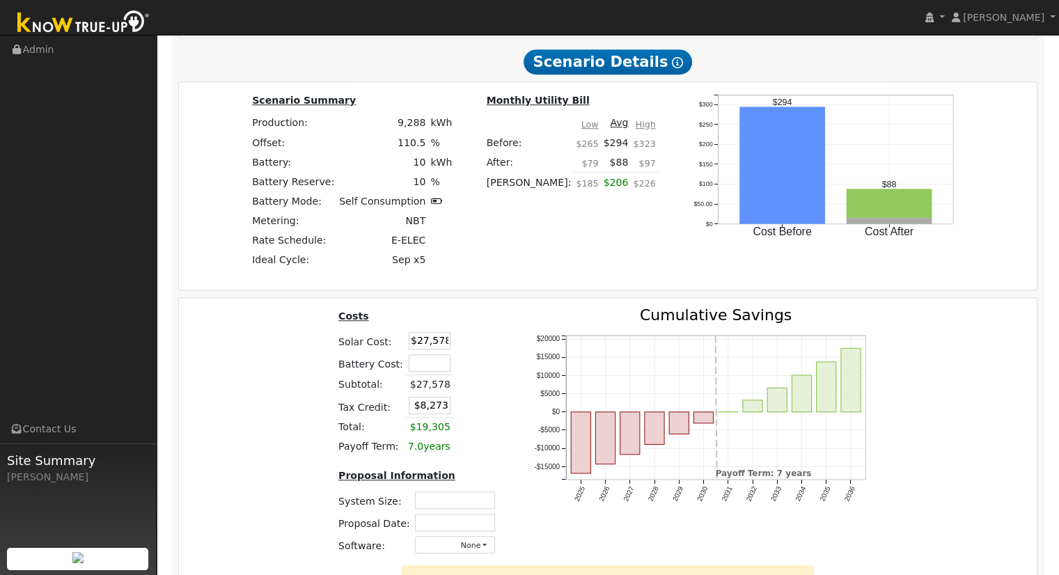
drag, startPoint x: 406, startPoint y: 342, endPoint x: 462, endPoint y: 342, distance: 55.7
click at [462, 342] on tr "Solar Cost: $27,578" at bounding box center [419, 340] width 166 height 22
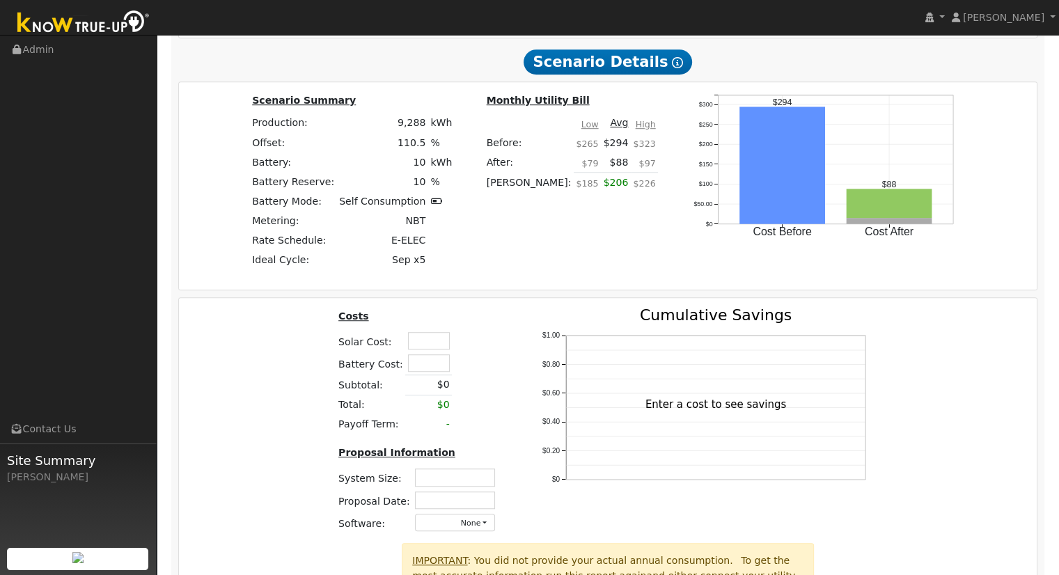
click at [547, 301] on div "Production Offset Battery Reserve Mode ACC Push Incentive Bill Before Bill Afte…" at bounding box center [608, 172] width 860 height 933
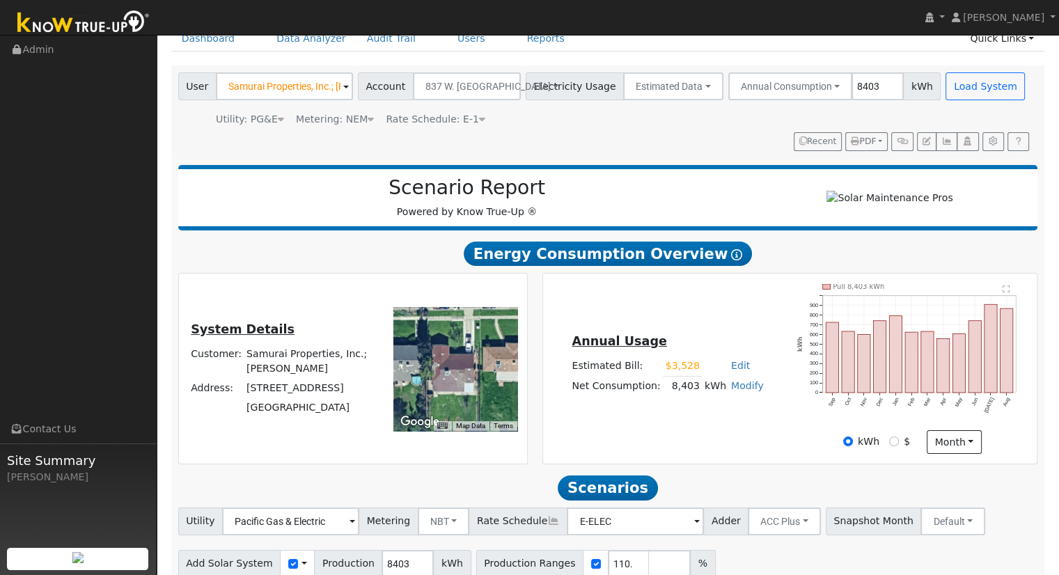
scroll to position [0, 0]
